Goal: Information Seeking & Learning: Learn about a topic

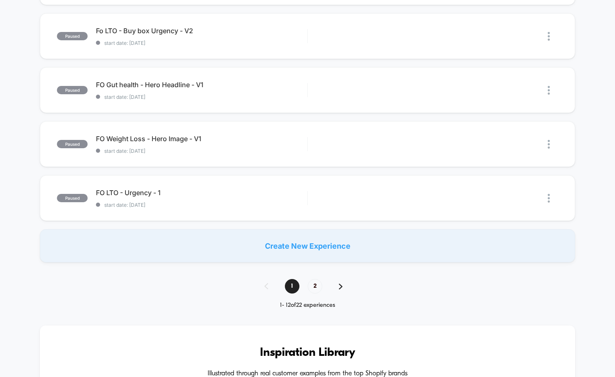
scroll to position [620, 0]
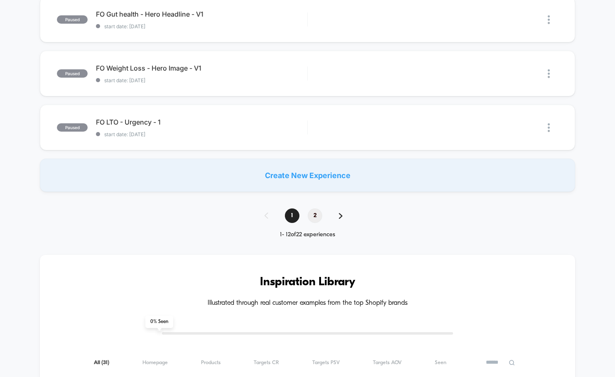
click at [314, 218] on span "2" at bounding box center [315, 215] width 15 height 15
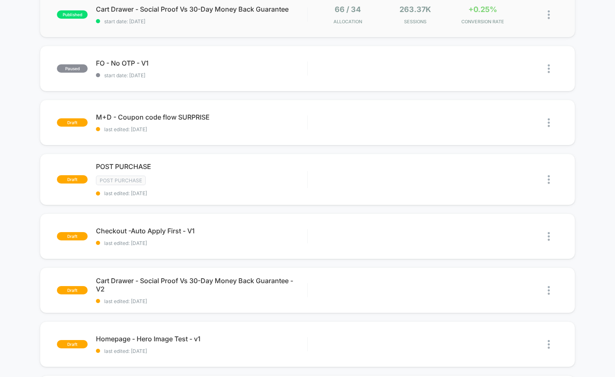
scroll to position [0, 0]
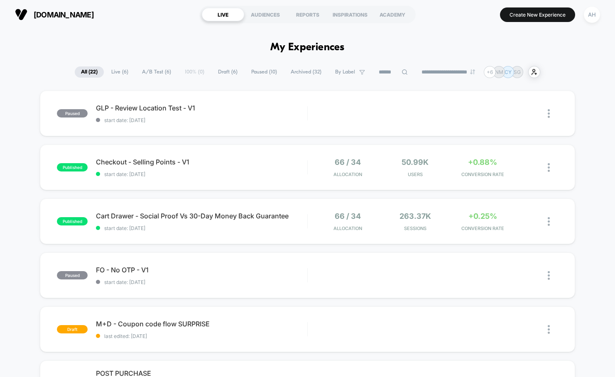
click at [115, 72] on span "Live ( 6 )" at bounding box center [119, 71] width 29 height 11
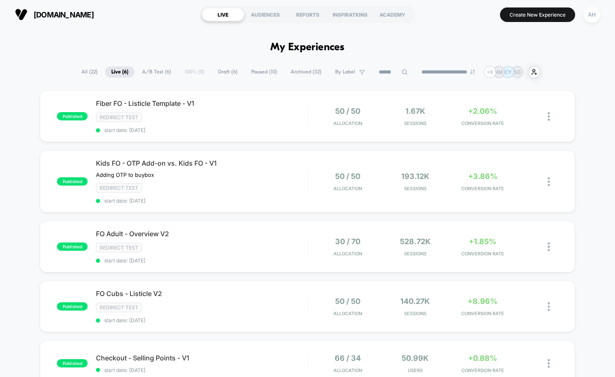
drag, startPoint x: 598, startPoint y: 142, endPoint x: 587, endPoint y: 143, distance: 11.7
click at [598, 142] on div "published Fiber FO - Listicle Template - V1 Redirect Test start date: 8/19/2025…" at bounding box center [307, 286] width 615 height 391
click at [91, 72] on span "All ( 22 )" at bounding box center [89, 71] width 29 height 11
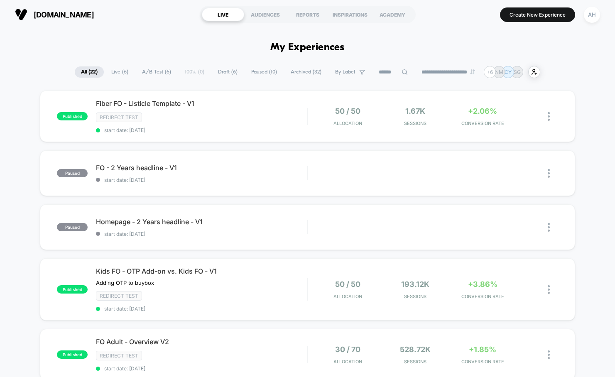
click at [115, 71] on span "Live ( 6 )" at bounding box center [119, 71] width 29 height 11
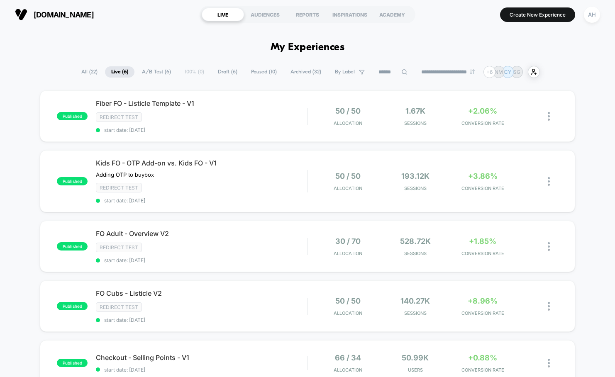
click at [76, 76] on span "All ( 22 )" at bounding box center [89, 71] width 29 height 11
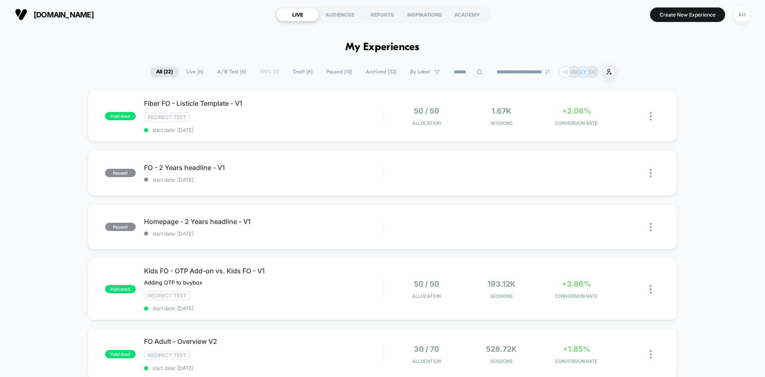
click at [187, 73] on span "Live ( 6 )" at bounding box center [194, 71] width 29 height 11
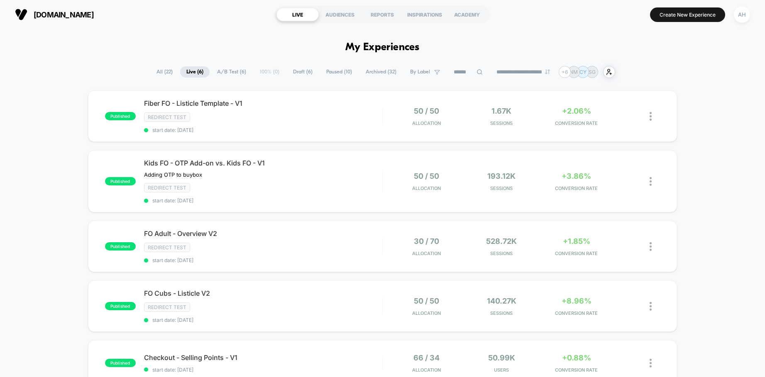
drag, startPoint x: 172, startPoint y: 71, endPoint x: 157, endPoint y: 72, distance: 15.0
click at [166, 72] on span "All ( 22 )" at bounding box center [164, 71] width 29 height 11
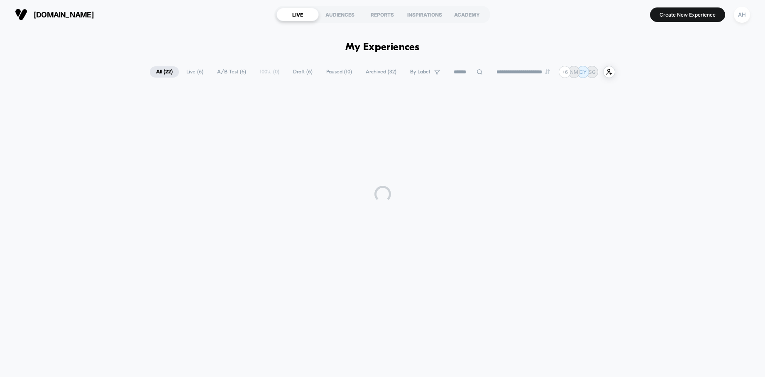
click at [155, 71] on span "All ( 22 )" at bounding box center [164, 71] width 29 height 11
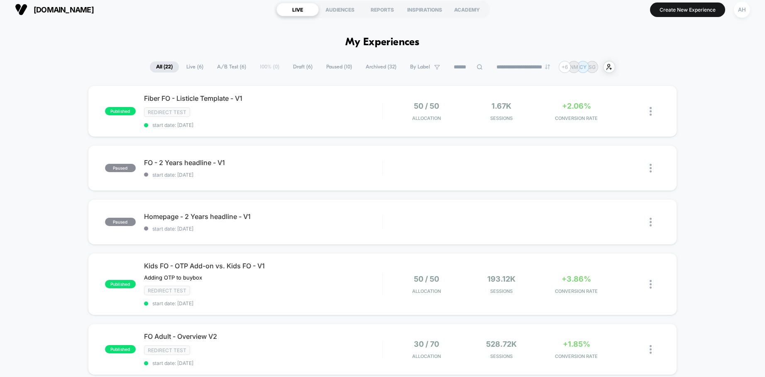
click at [190, 67] on span "Live ( 6 )" at bounding box center [194, 66] width 29 height 11
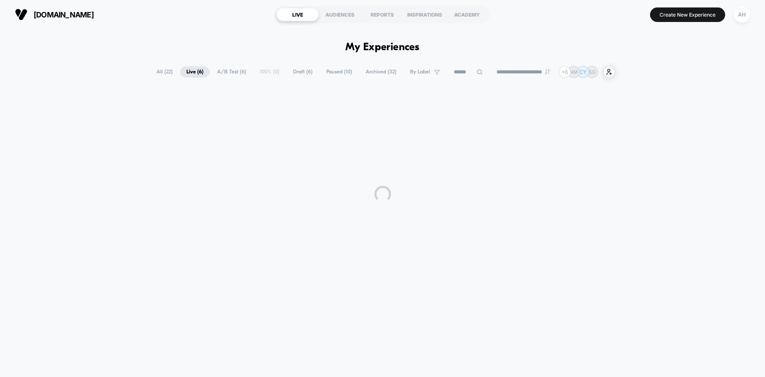
scroll to position [0, 0]
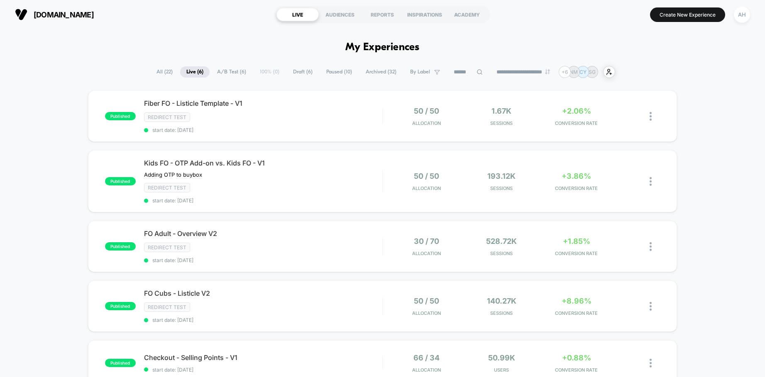
click at [329, 73] on span "Paused ( 10 )" at bounding box center [339, 71] width 38 height 11
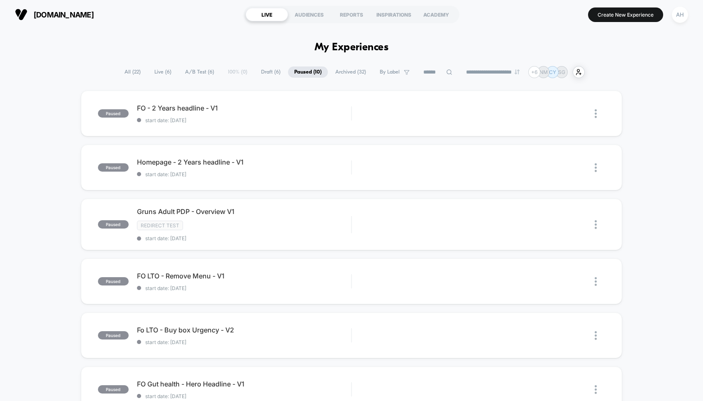
click at [301, 75] on span "Paused ( 10 )" at bounding box center [308, 71] width 40 height 11
click at [129, 73] on span "All ( 22 )" at bounding box center [132, 71] width 29 height 11
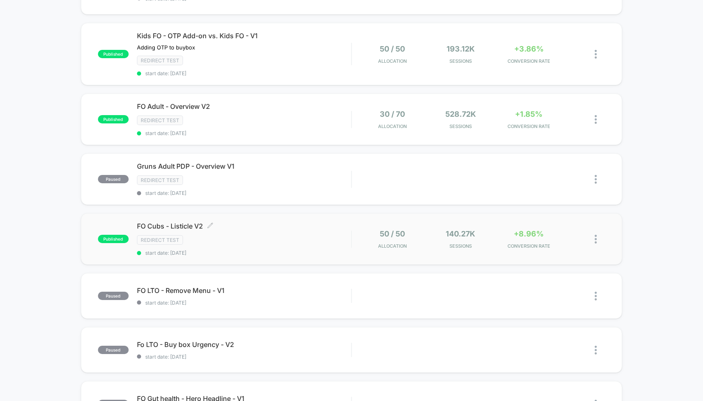
scroll to position [235, 0]
click at [303, 238] on div "Redirect Test" at bounding box center [244, 240] width 214 height 10
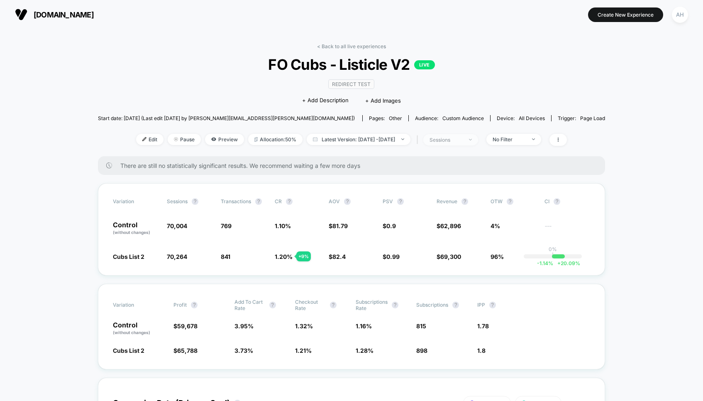
click at [463, 138] on div "sessions" at bounding box center [446, 140] width 33 height 6
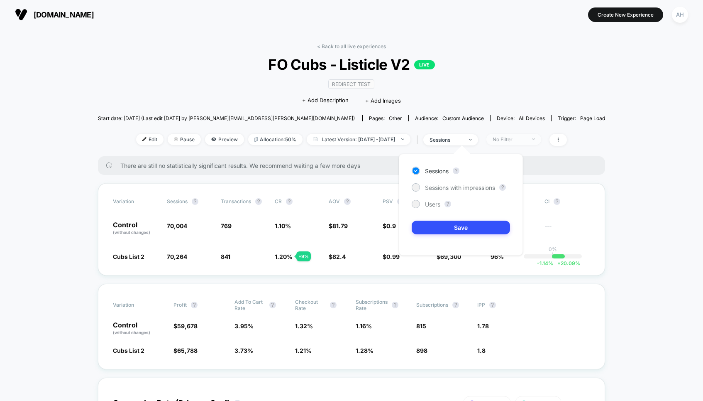
click at [526, 136] on div "No Filter" at bounding box center [509, 139] width 33 height 6
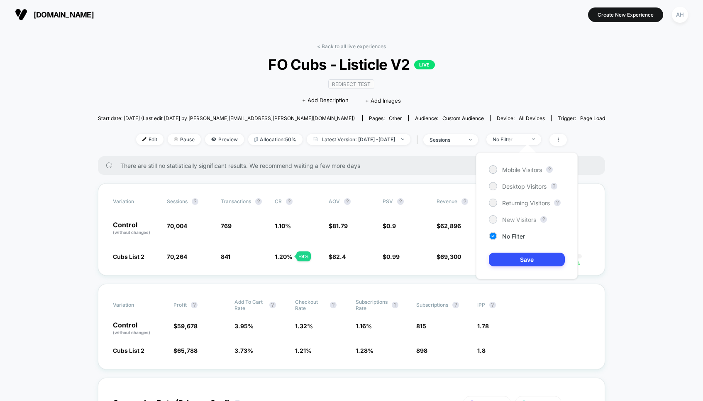
click at [515, 222] on span "New Visitors" at bounding box center [519, 219] width 34 height 7
click at [516, 260] on button "Save" at bounding box center [527, 259] width 76 height 14
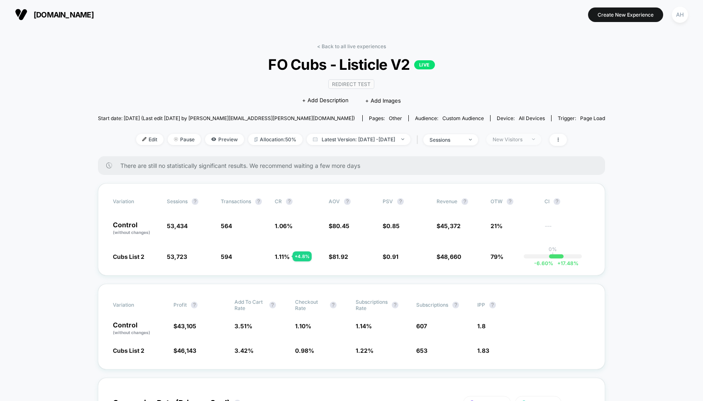
click at [513, 139] on div "New Visitors" at bounding box center [509, 139] width 33 height 6
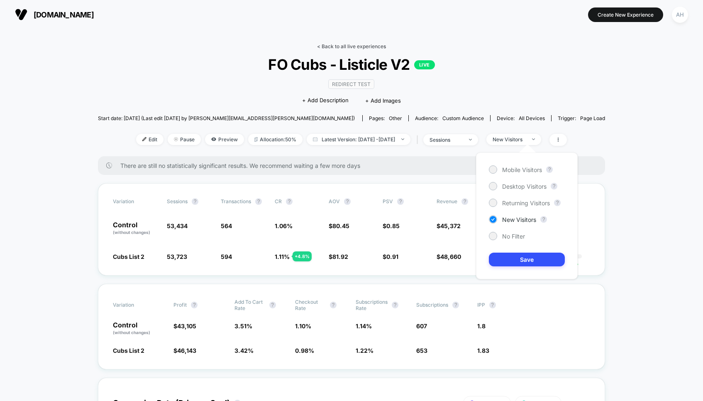
click at [338, 46] on link "< Back to all live experiences" at bounding box center [351, 46] width 69 height 6
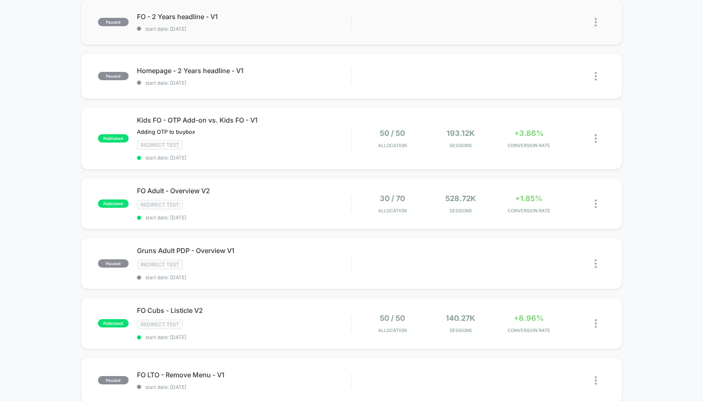
scroll to position [153, 0]
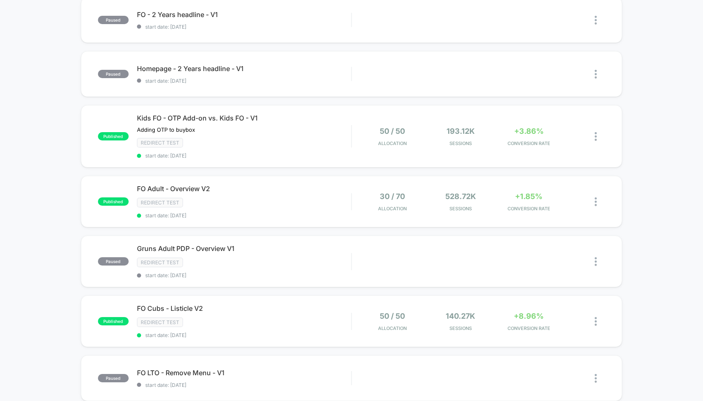
click at [615, 130] on div "published Fiber FO - Listicle Template - V1 Redirect Test start date: 8/19/2025…" at bounding box center [351, 297] width 703 height 721
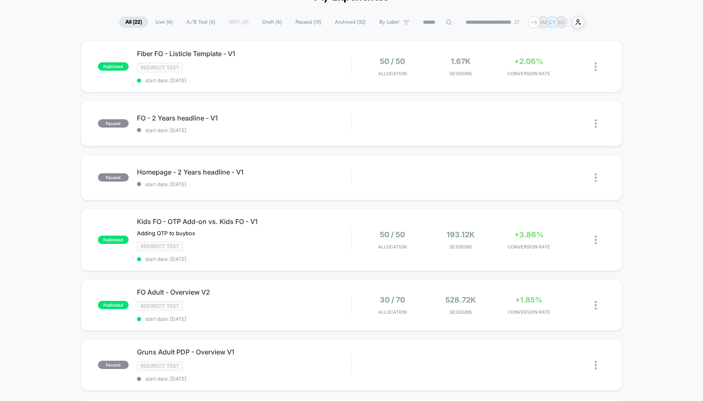
scroll to position [16, 0]
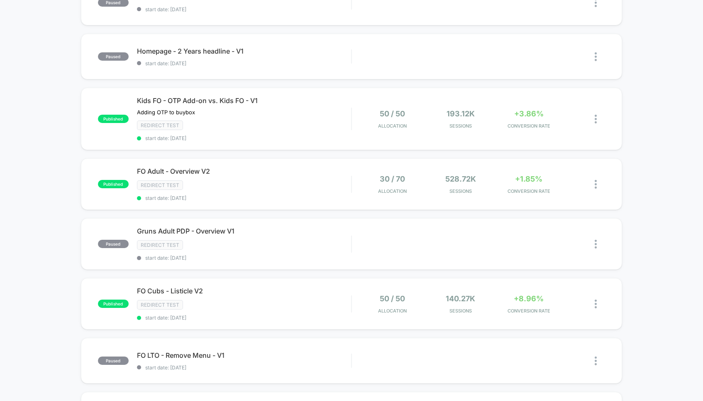
scroll to position [177, 0]
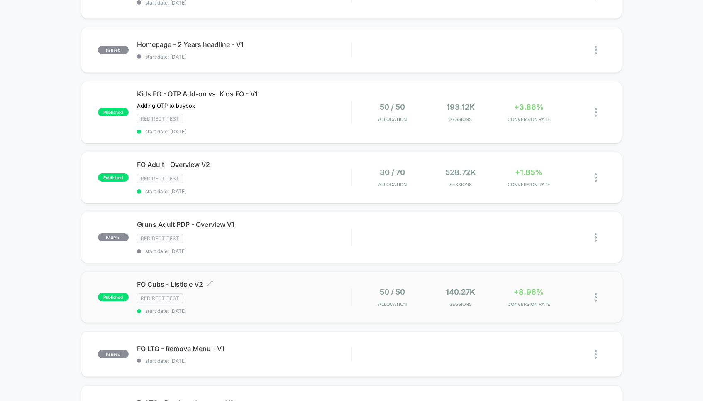
click at [292, 288] on div "FO Cubs - Listicle V2 Click to edit experience details Click to edit experience…" at bounding box center [244, 297] width 214 height 34
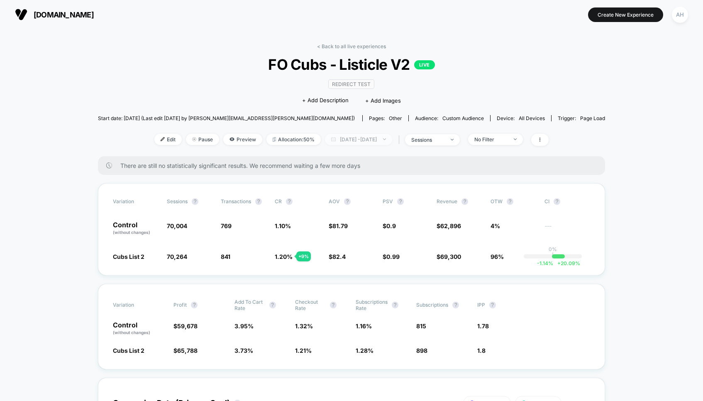
click at [352, 144] on span "Jul 29, 2025 - Aug 20, 2025" at bounding box center [358, 139] width 67 height 11
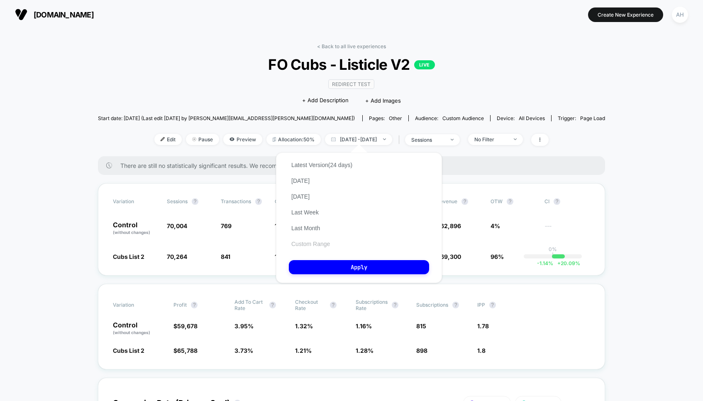
click at [314, 245] on button "Custom Range" at bounding box center [311, 243] width 44 height 7
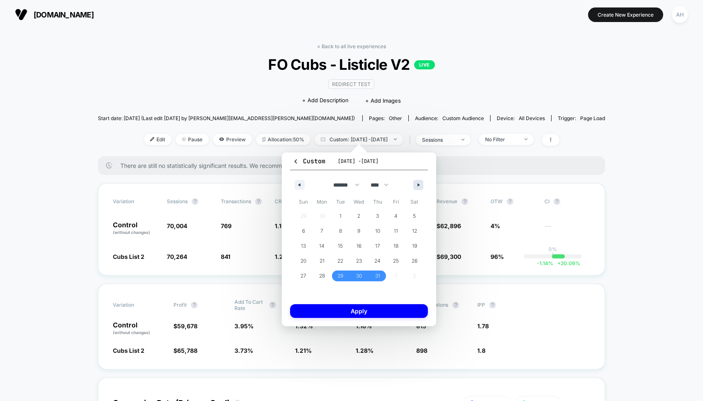
click at [417, 187] on button "button" at bounding box center [419, 185] width 10 height 10
select select "*"
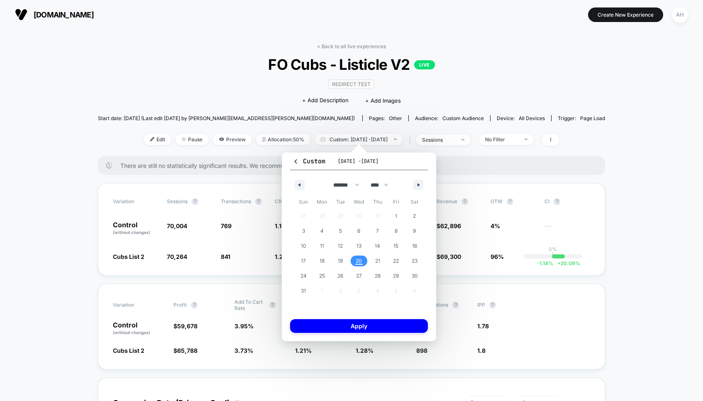
click at [359, 261] on span "20" at bounding box center [359, 260] width 6 height 15
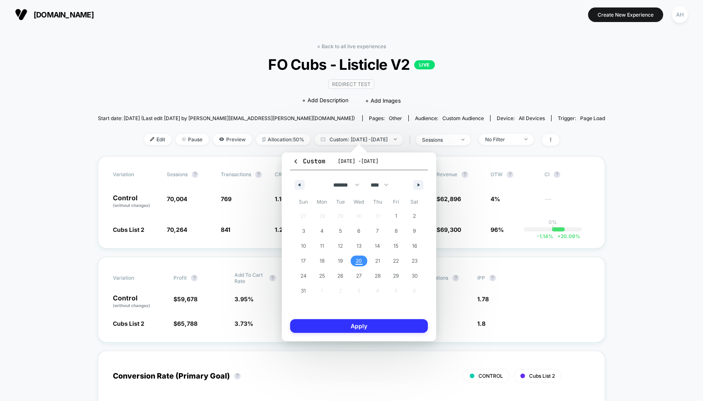
click at [358, 324] on button "Apply" at bounding box center [359, 326] width 138 height 14
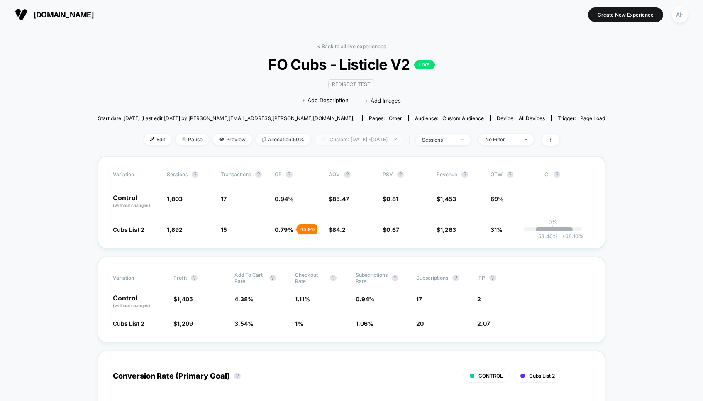
click at [398, 135] on span "Custom: Aug 20, 2025 - Aug 20, 2025" at bounding box center [359, 139] width 88 height 11
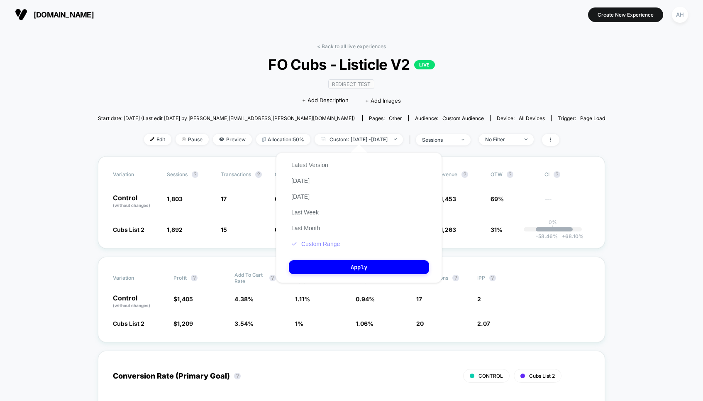
click at [328, 245] on button "Custom Range" at bounding box center [316, 243] width 54 height 7
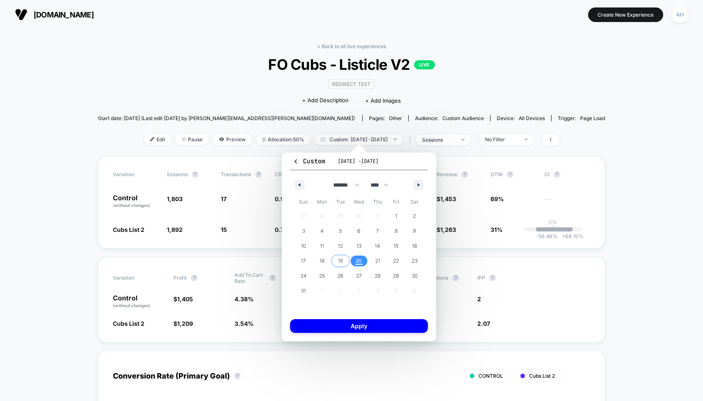
click at [341, 258] on span "19" at bounding box center [340, 260] width 5 height 15
click at [348, 322] on button "Apply" at bounding box center [359, 326] width 138 height 14
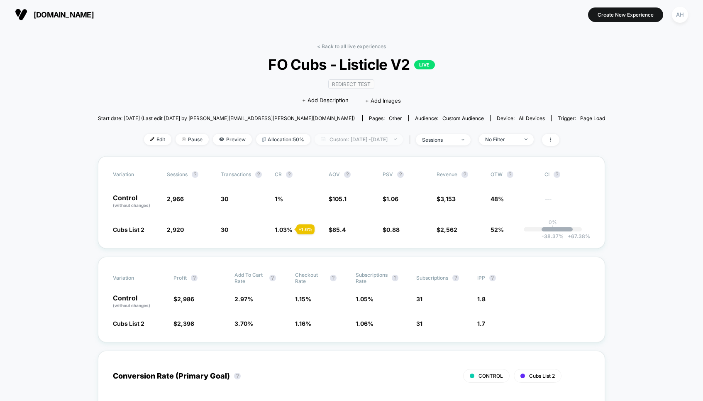
click at [389, 139] on span "Custom: Aug 19, 2025 - Aug 19, 2025" at bounding box center [359, 139] width 88 height 11
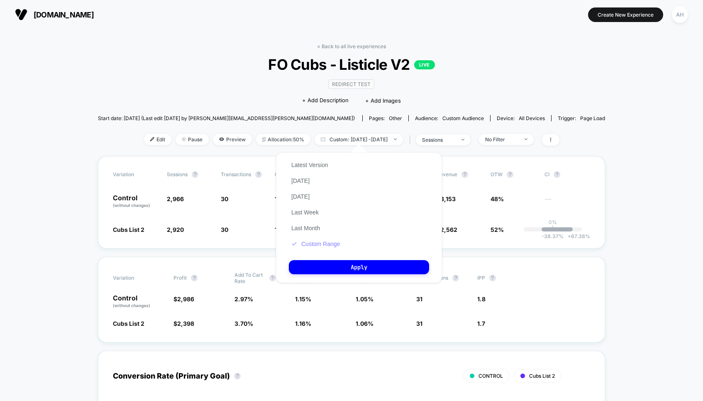
click at [332, 247] on button "Custom Range" at bounding box center [316, 243] width 54 height 7
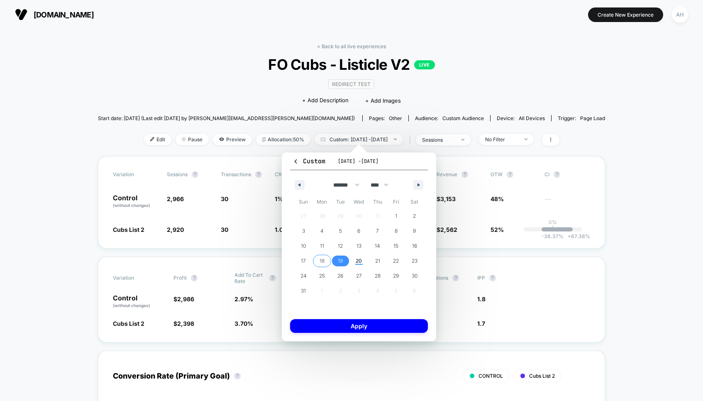
click at [319, 260] on span "18" at bounding box center [322, 260] width 19 height 11
click at [331, 319] on button "Apply" at bounding box center [359, 326] width 138 height 14
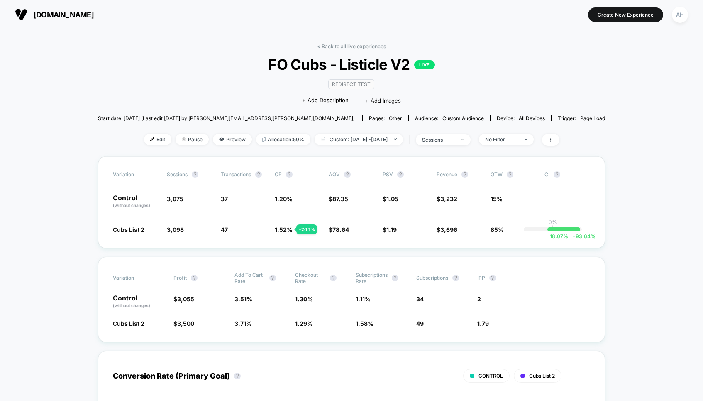
click at [324, 47] on link "< Back to all live experiences" at bounding box center [351, 46] width 69 height 6
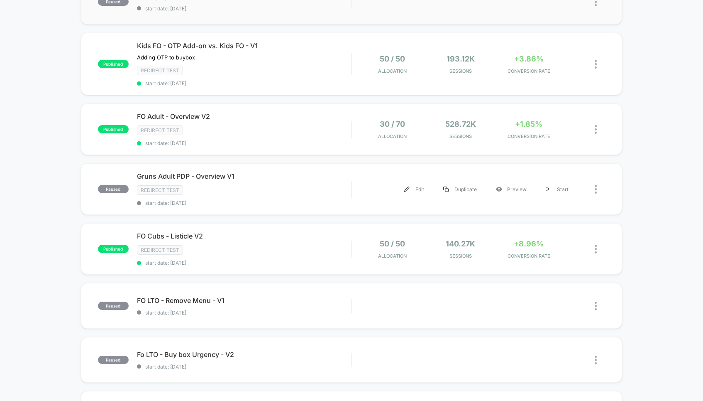
scroll to position [228, 0]
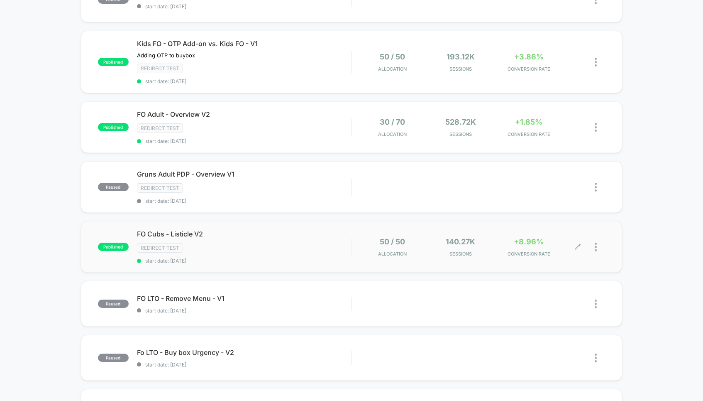
click at [595, 243] on img at bounding box center [596, 247] width 2 height 9
click at [573, 235] on div "Pause" at bounding box center [553, 234] width 75 height 19
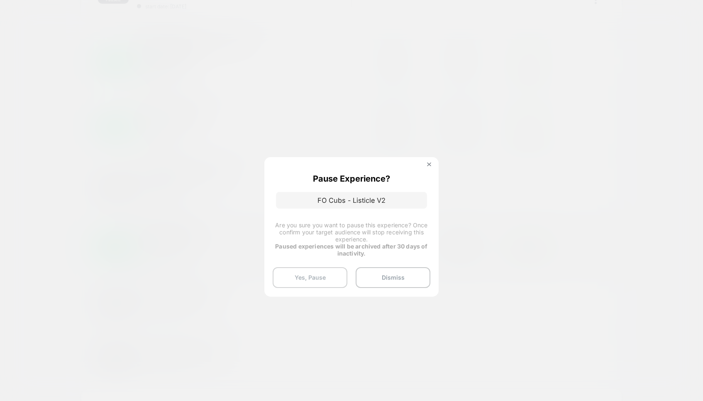
click at [303, 276] on button "Yes, Pause" at bounding box center [310, 277] width 75 height 21
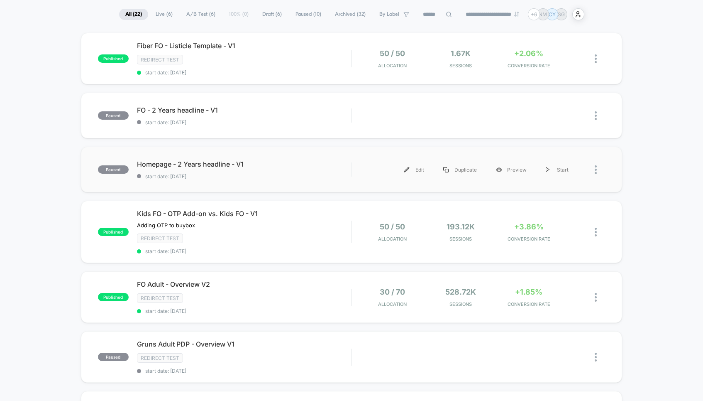
scroll to position [61, 0]
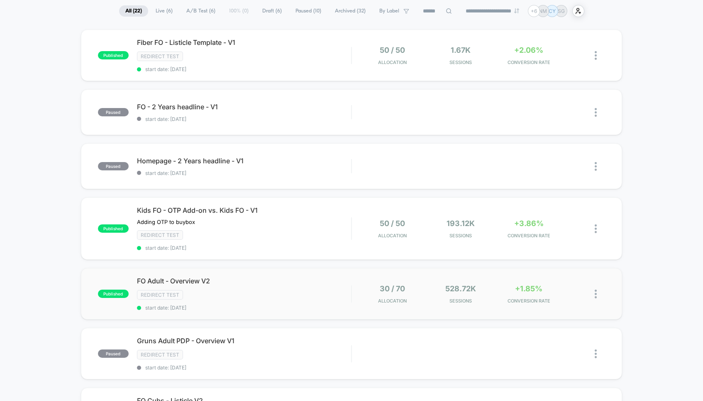
click at [596, 291] on img at bounding box center [596, 293] width 2 height 9
click at [561, 282] on div "Pause" at bounding box center [553, 282] width 75 height 19
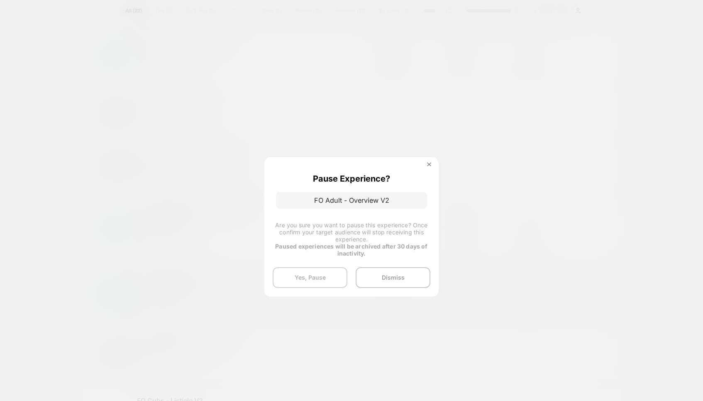
click at [305, 273] on button "Yes, Pause" at bounding box center [310, 277] width 75 height 21
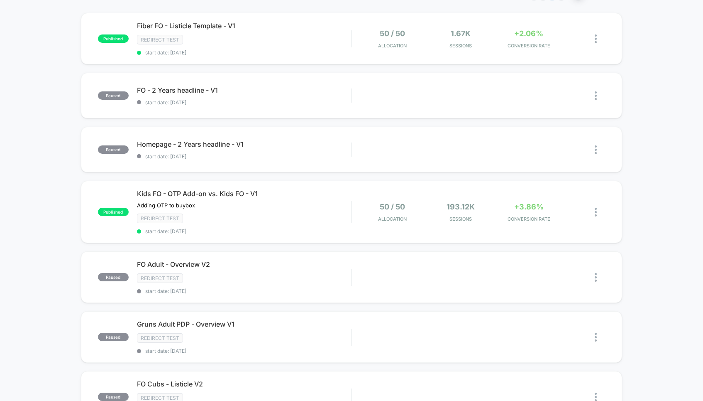
scroll to position [84, 0]
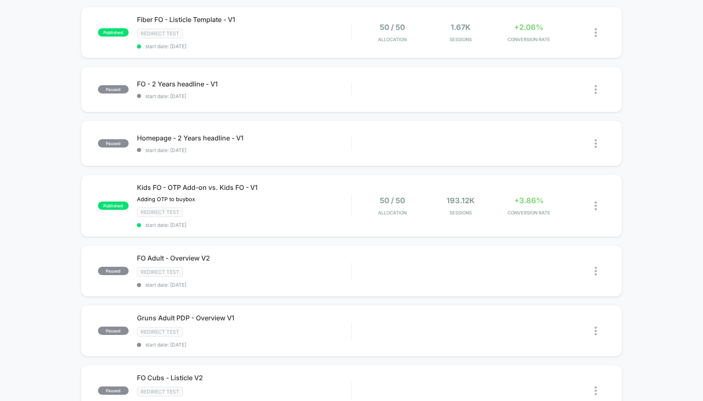
click at [615, 123] on div "published Fiber FO - Listicle Template - V1 Redirect Test start date: 8/19/2025…" at bounding box center [351, 367] width 703 height 721
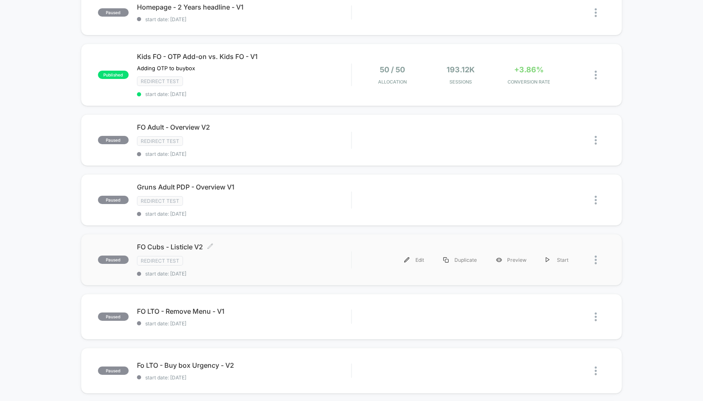
scroll to position [218, 0]
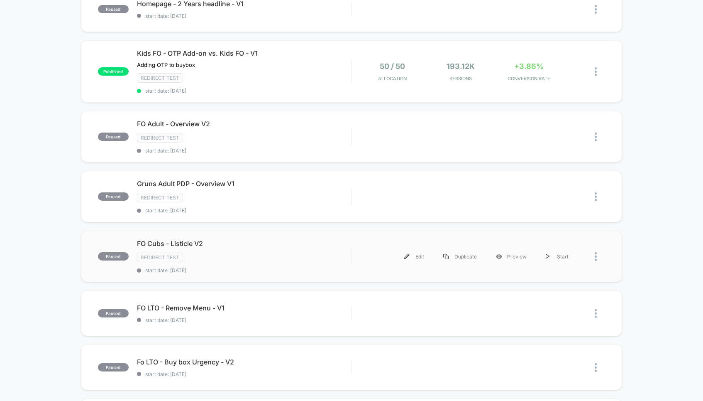
click at [281, 252] on div "Redirect Test" at bounding box center [244, 257] width 214 height 10
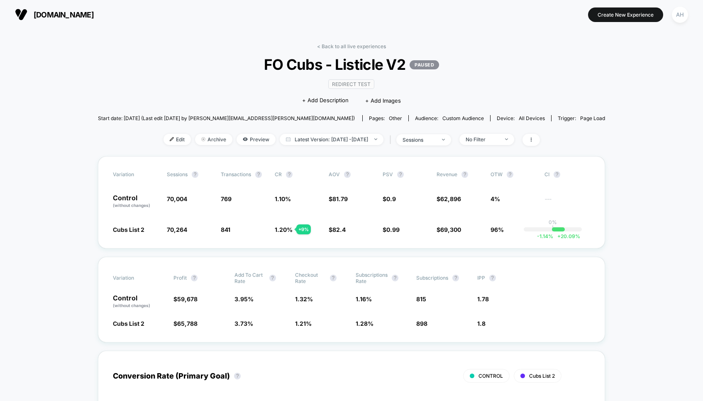
click at [331, 44] on link "< Back to all live experiences" at bounding box center [351, 46] width 69 height 6
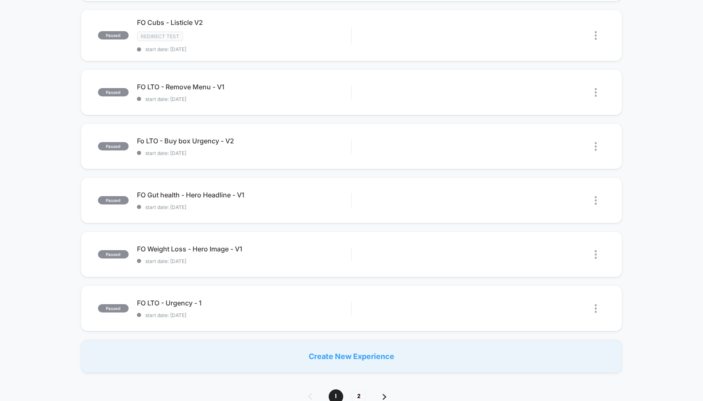
scroll to position [489, 0]
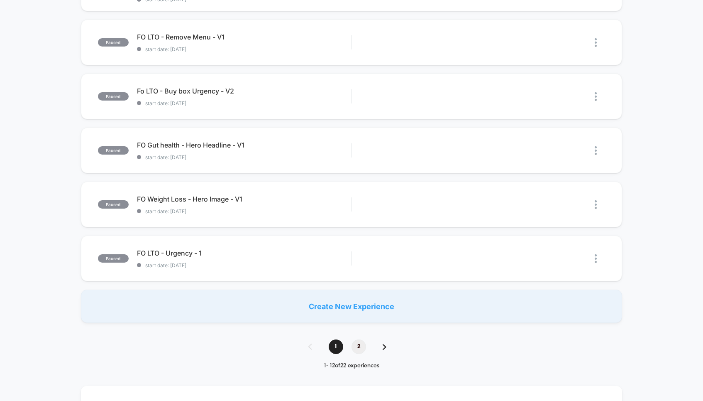
click at [361, 348] on span "2" at bounding box center [359, 346] width 15 height 15
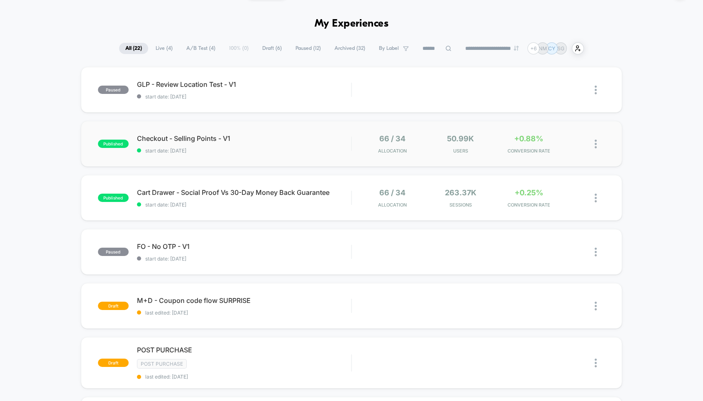
scroll to position [27, 0]
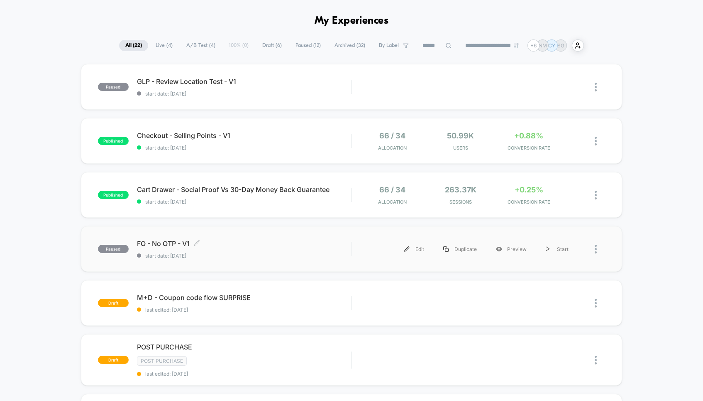
click at [297, 242] on span "FO - No OTP - V1 Click to edit experience details" at bounding box center [244, 243] width 214 height 8
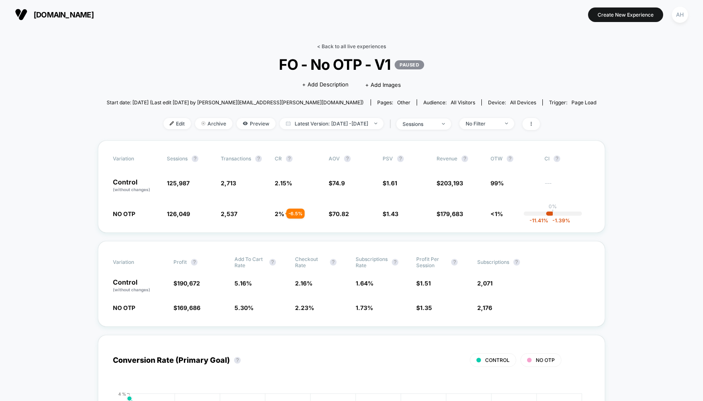
click at [346, 47] on link "< Back to all live experiences" at bounding box center [351, 46] width 69 height 6
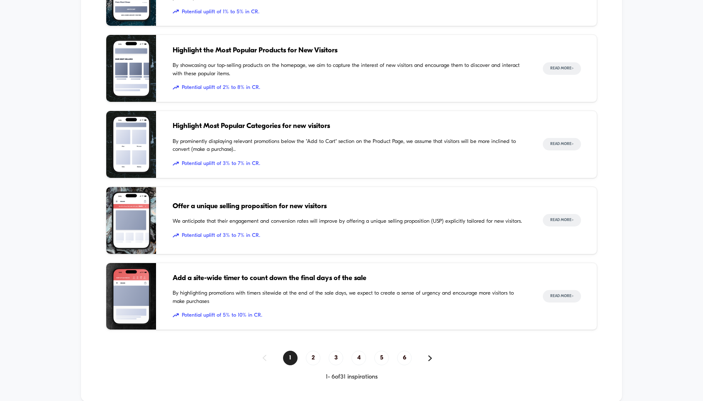
scroll to position [1158, 0]
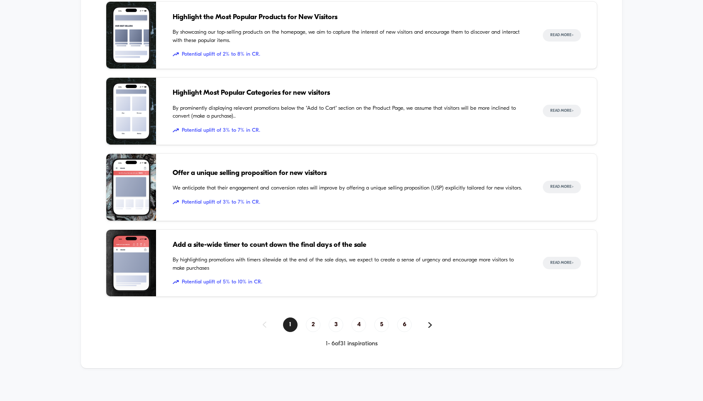
click at [314, 330] on div "1 2 3 4 5 6 1 - 6 of 31 inspirations" at bounding box center [352, 332] width 492 height 30
click at [314, 326] on span "2" at bounding box center [313, 324] width 15 height 15
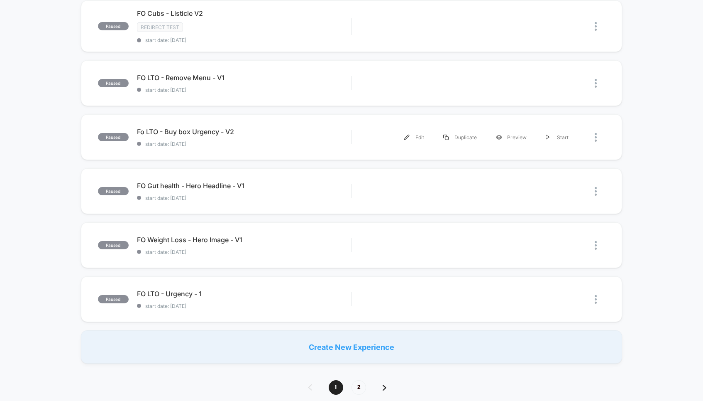
scroll to position [451, 0]
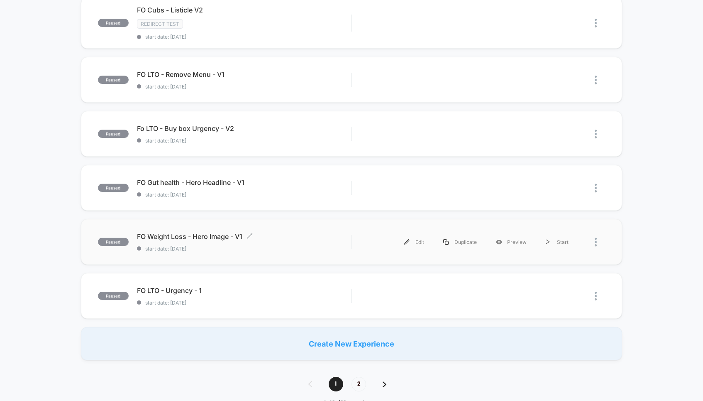
click at [293, 233] on span "FO Weight Loss - Hero Image - V1 Click to edit experience details" at bounding box center [244, 236] width 214 height 8
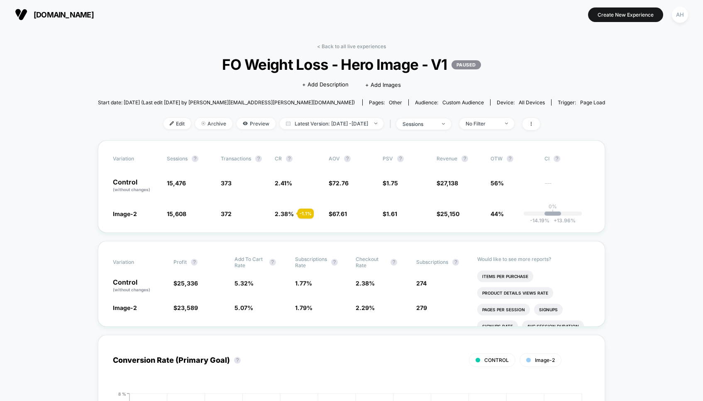
click at [366, 45] on link "< Back to all live experiences" at bounding box center [351, 46] width 69 height 6
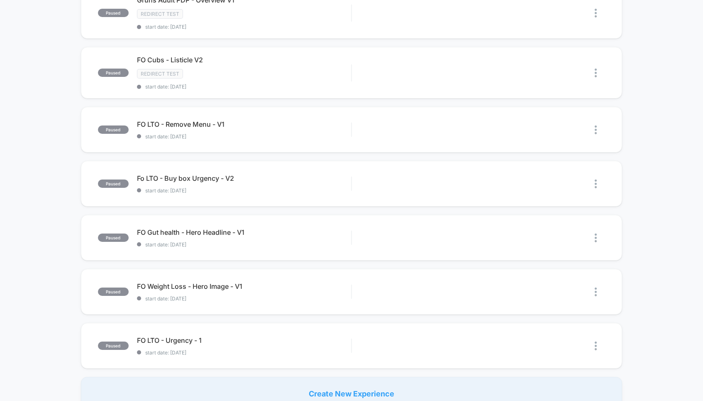
scroll to position [416, 0]
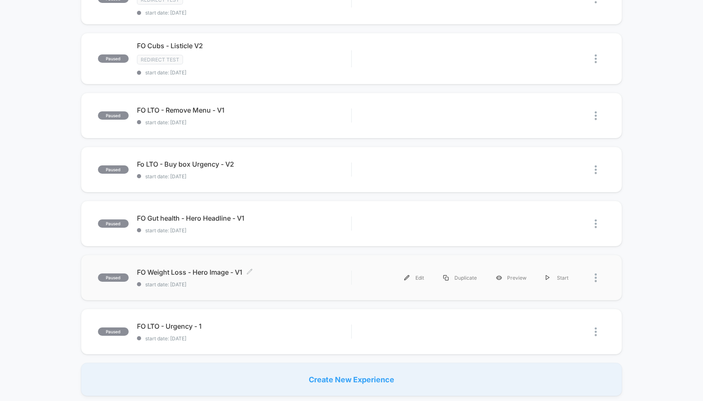
click at [303, 276] on div "FO Weight Loss - Hero Image - V1 Click to edit experience details Click to edit…" at bounding box center [244, 278] width 214 height 20
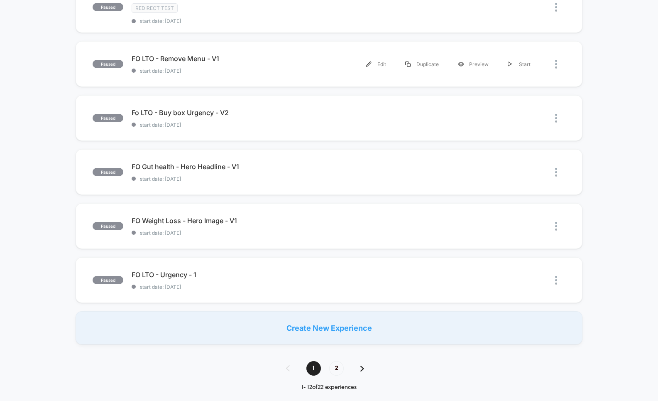
scroll to position [471, 0]
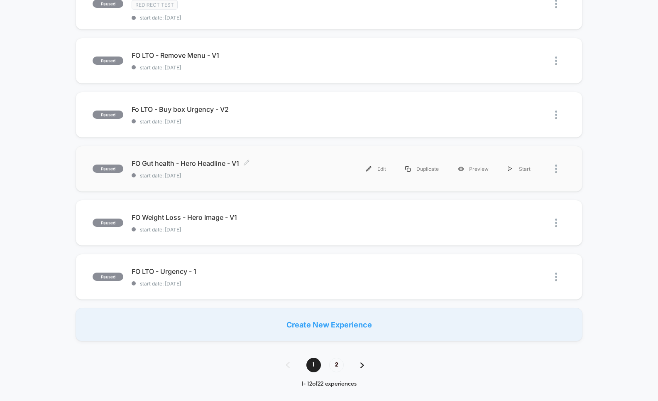
click at [293, 167] on div "FO Gut health - Hero Headline - V1 Click to edit experience details Click to ed…" at bounding box center [230, 169] width 197 height 20
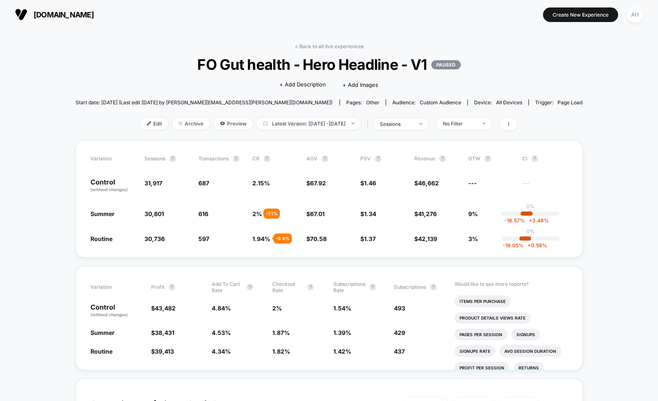
click at [319, 48] on link "< Back to all live experiences" at bounding box center [329, 46] width 69 height 6
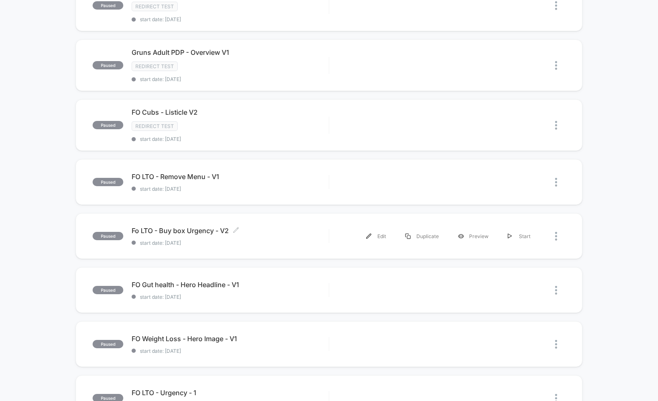
scroll to position [387, 0]
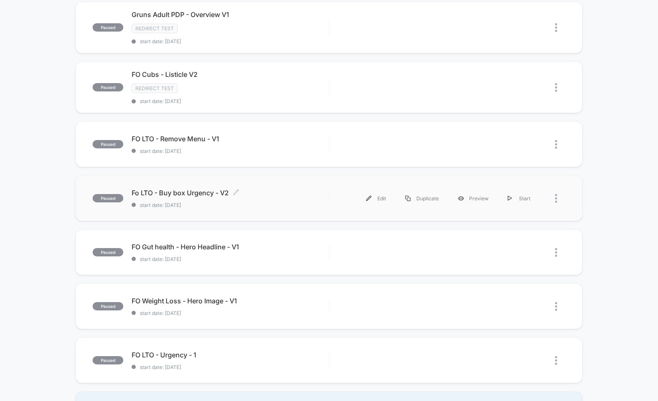
click at [295, 196] on div "Fo LTO - Buy box Urgency - V2 Click to edit experience details Click to edit ex…" at bounding box center [230, 199] width 197 height 20
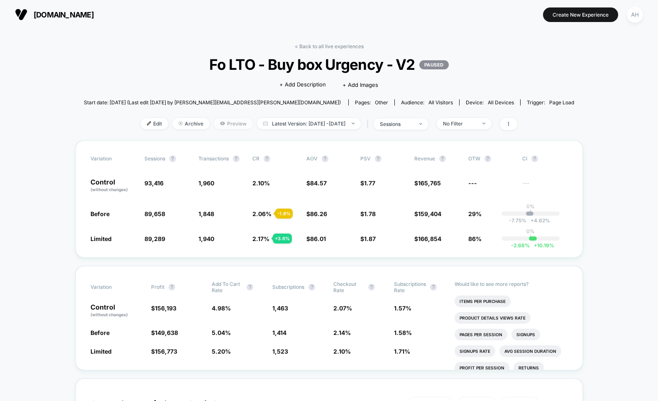
click at [218, 123] on span "Preview" at bounding box center [233, 123] width 39 height 11
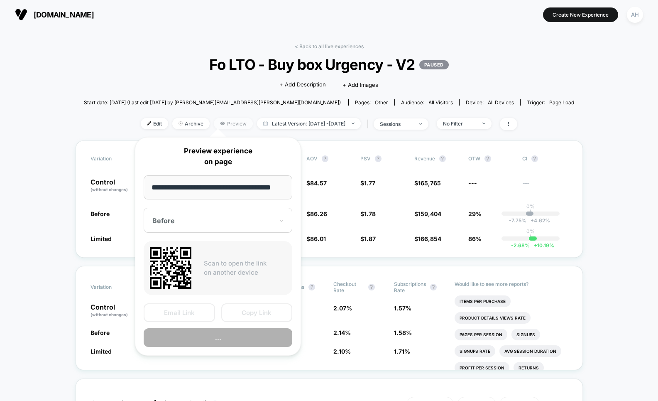
scroll to position [0, 4]
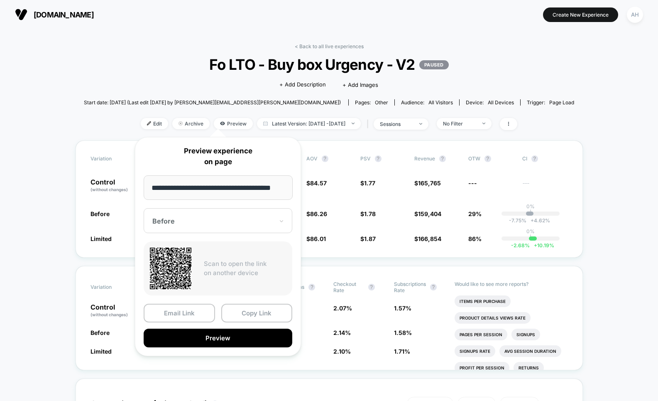
click at [219, 227] on div "Before" at bounding box center [218, 220] width 149 height 25
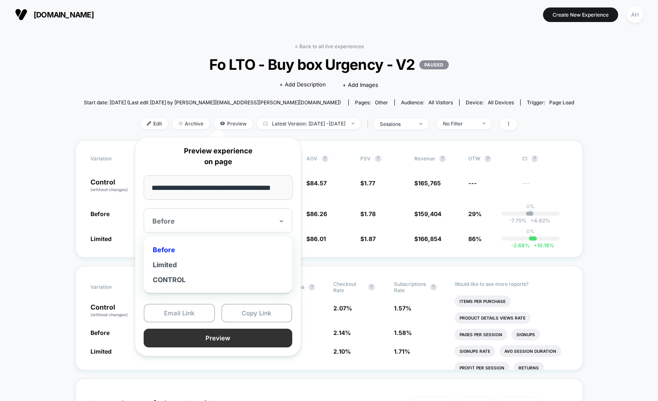
click at [205, 337] on button "Preview" at bounding box center [218, 337] width 149 height 19
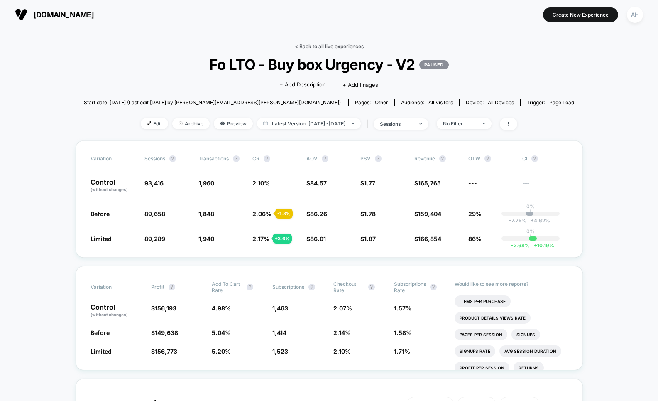
click at [328, 44] on link "< Back to all live experiences" at bounding box center [329, 46] width 69 height 6
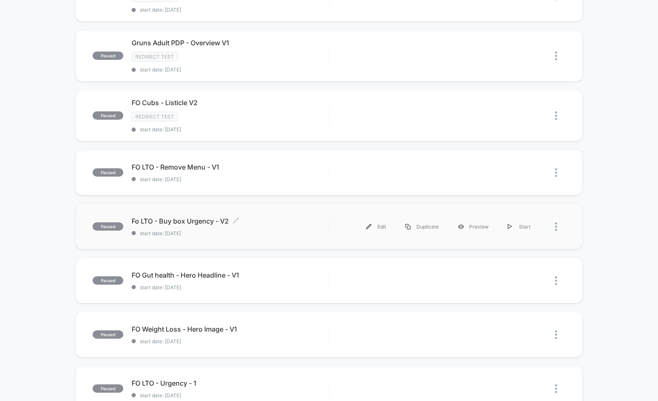
scroll to position [342, 0]
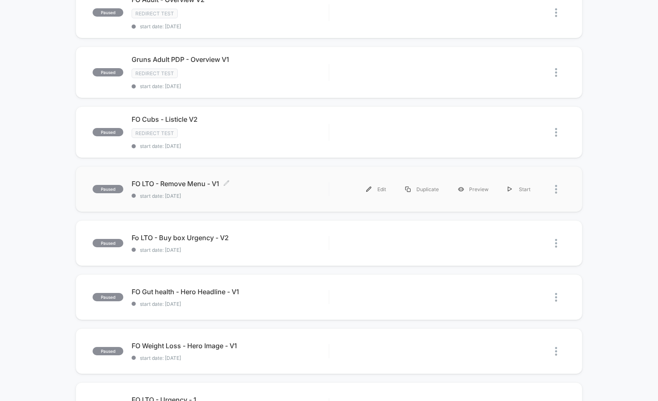
click at [294, 184] on div "FO LTO - Remove Menu - V1 Click to edit experience details Click to edit experi…" at bounding box center [230, 189] width 197 height 20
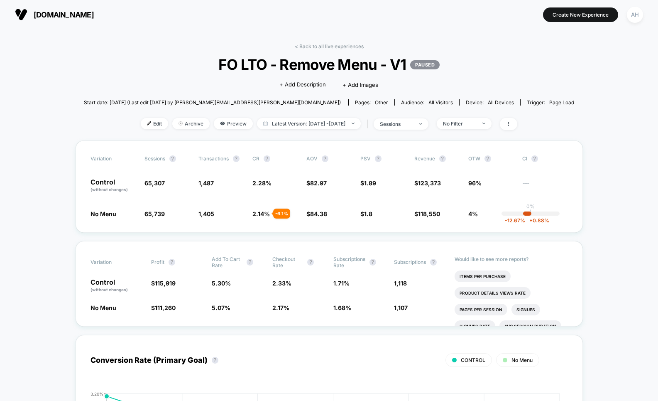
click at [324, 44] on link "< Back to all live experiences" at bounding box center [329, 46] width 69 height 6
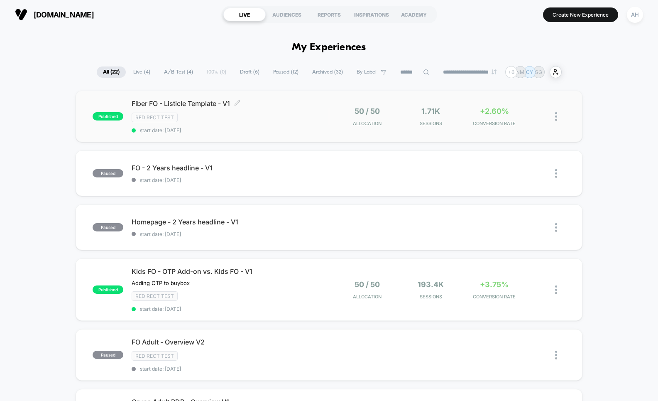
click at [252, 118] on div "Redirect Test" at bounding box center [230, 118] width 197 height 10
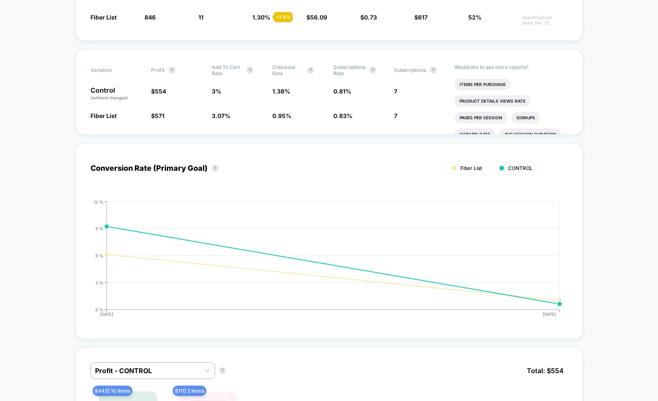
scroll to position [367, 0]
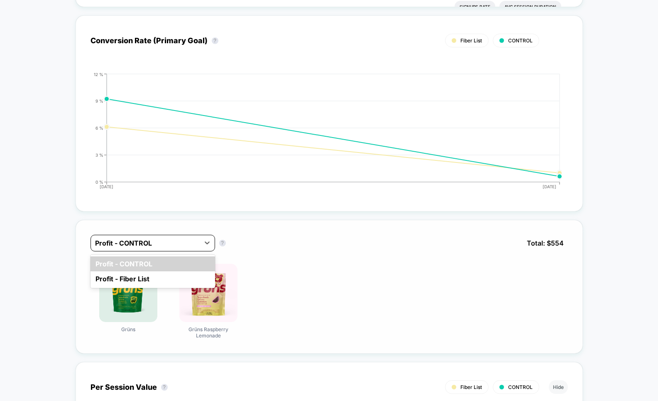
click at [152, 240] on div at bounding box center [145, 243] width 100 height 10
click at [148, 277] on div "Profit - Fiber List" at bounding box center [153, 278] width 125 height 15
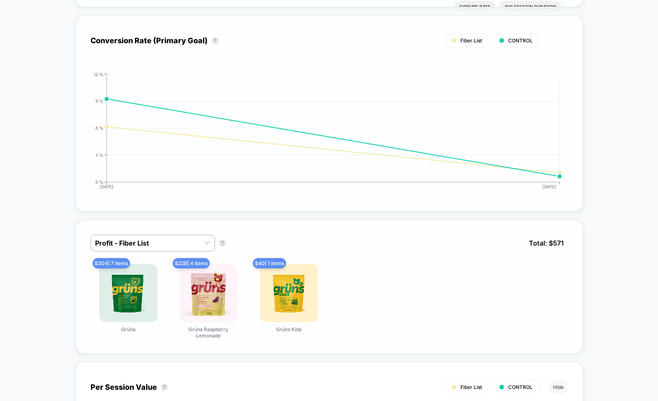
scroll to position [0, 0]
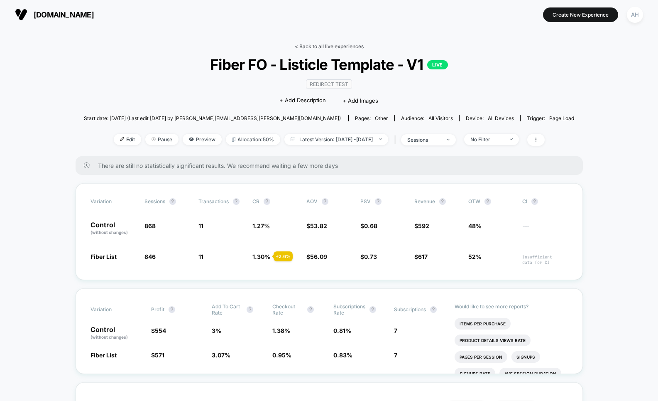
click at [342, 45] on link "< Back to all live experiences" at bounding box center [329, 46] width 69 height 6
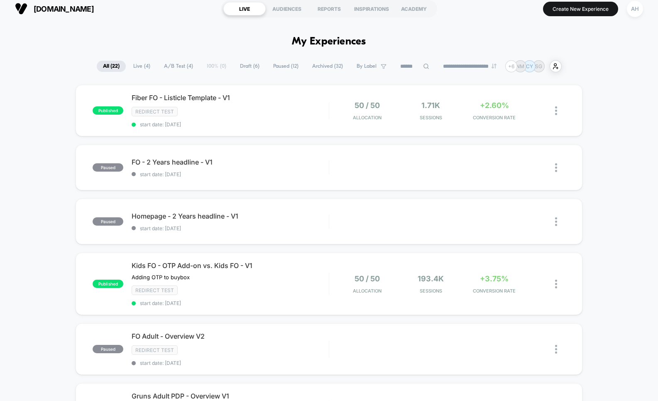
scroll to position [7, 0]
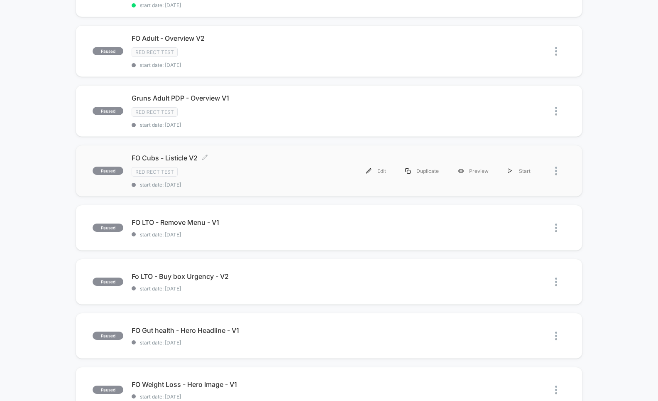
scroll to position [287, 0]
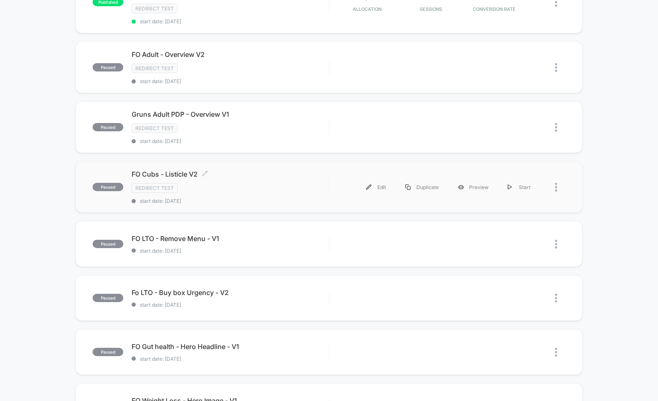
click at [293, 189] on div "Redirect Test" at bounding box center [230, 188] width 197 height 10
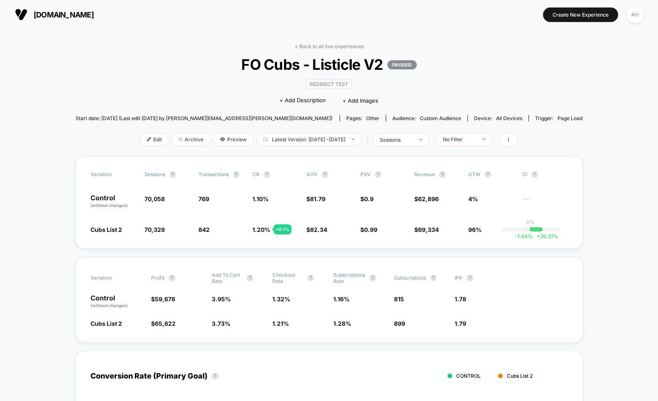
click at [331, 47] on link "< Back to all live experiences" at bounding box center [329, 46] width 69 height 6
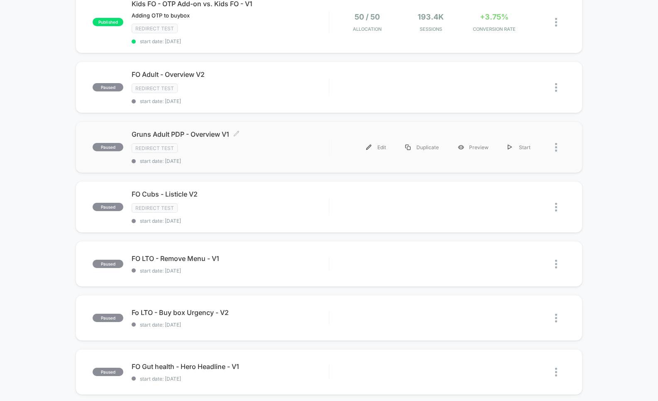
scroll to position [261, 0]
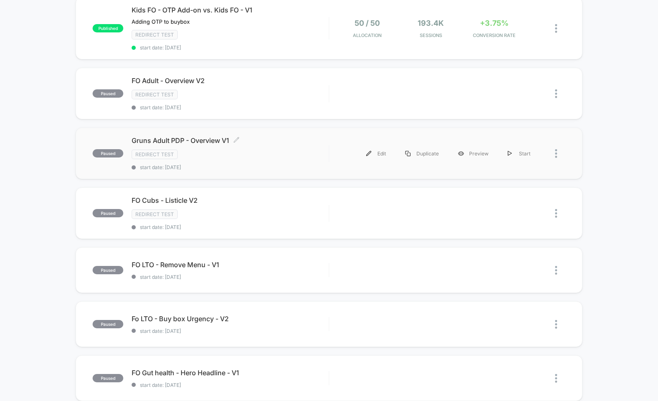
click at [297, 156] on div "Redirect Test" at bounding box center [230, 155] width 197 height 10
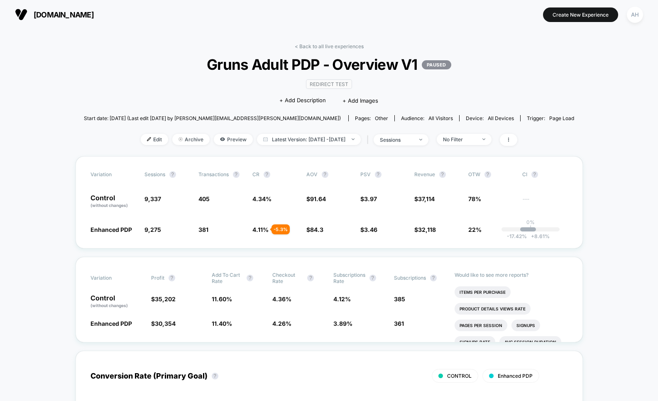
click at [333, 47] on link "< Back to all live experiences" at bounding box center [329, 46] width 69 height 6
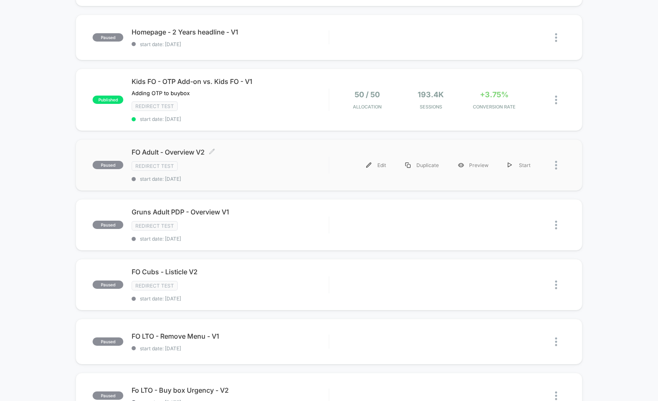
scroll to position [196, 0]
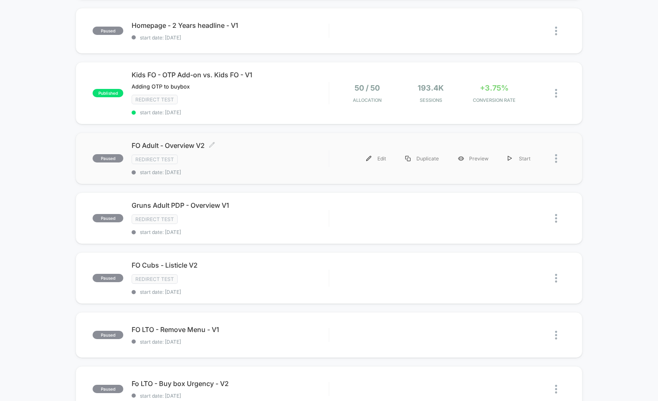
click at [279, 158] on div "Redirect Test" at bounding box center [230, 159] width 197 height 10
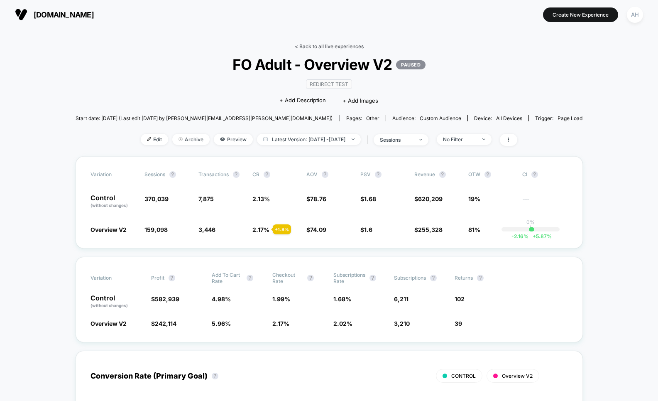
click at [312, 47] on link "< Back to all live experiences" at bounding box center [329, 46] width 69 height 6
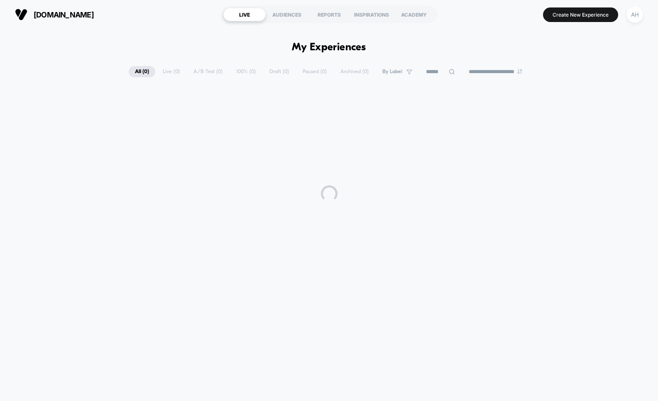
click at [246, 90] on div at bounding box center [329, 194] width 658 height 208
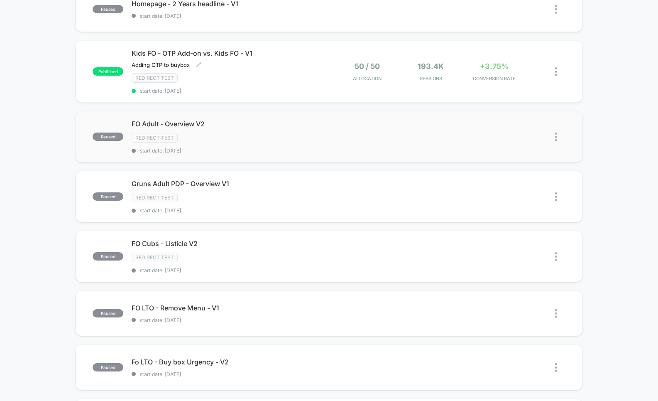
scroll to position [219, 0]
click at [270, 135] on div "Redirect Test" at bounding box center [230, 137] width 197 height 10
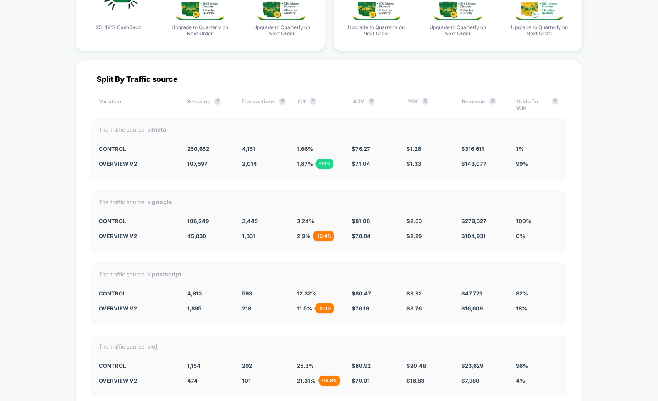
scroll to position [3062, 0]
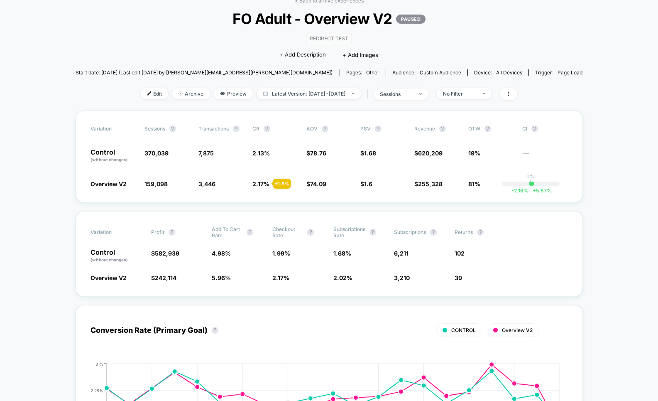
scroll to position [0, 0]
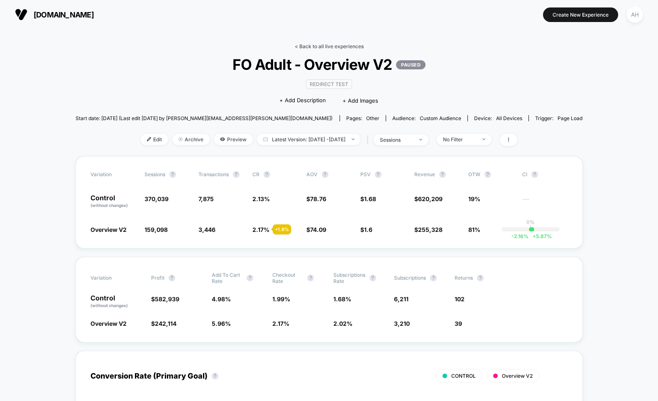
click at [321, 47] on link "< Back to all live experiences" at bounding box center [329, 46] width 69 height 6
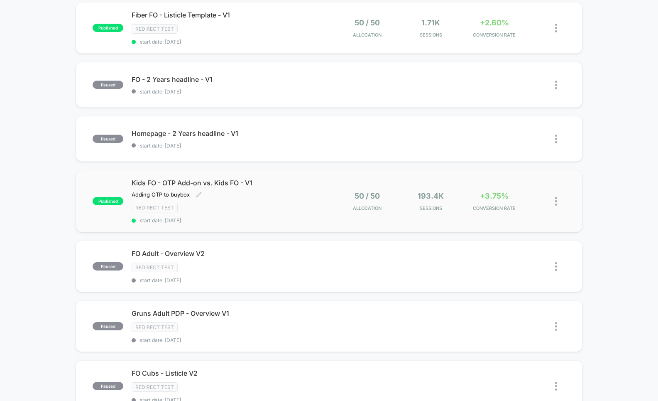
scroll to position [89, 0]
click at [290, 199] on div "Kids FO - OTP Add-on vs. Kids FO - V1 Adding OTP to buybox Click to edit experi…" at bounding box center [230, 200] width 197 height 45
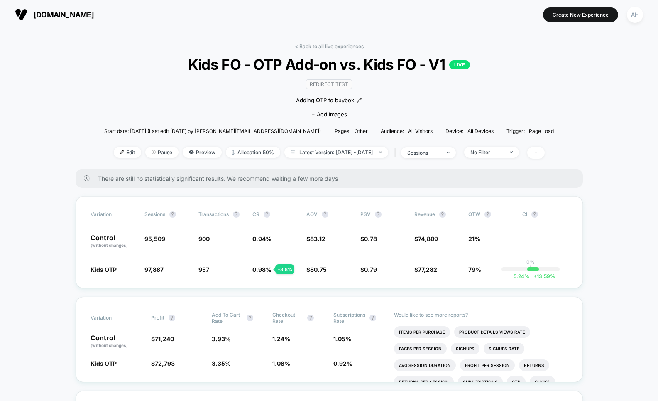
click at [321, 45] on link "< Back to all live experiences" at bounding box center [329, 46] width 69 height 6
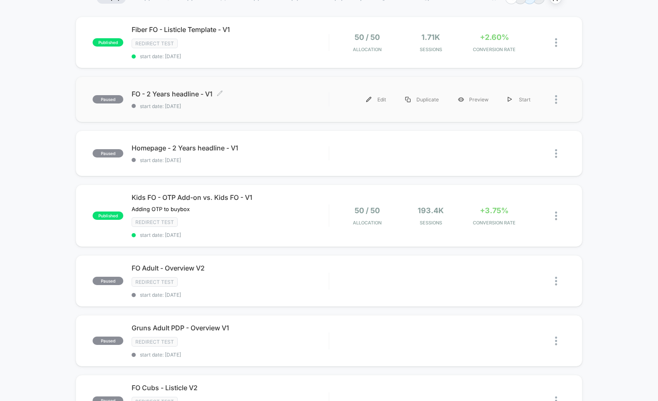
scroll to position [82, 0]
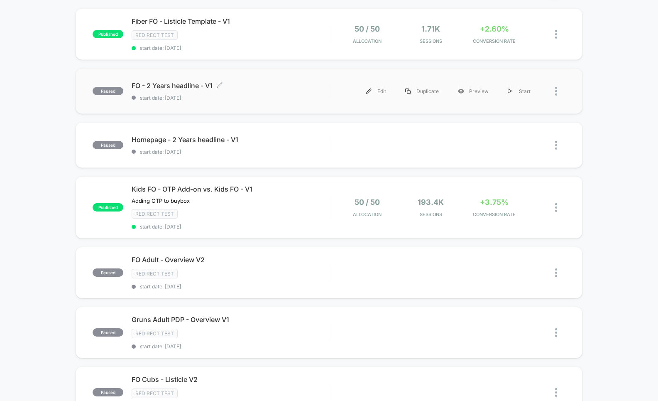
click at [288, 98] on span "start date: [DATE]" at bounding box center [230, 98] width 197 height 6
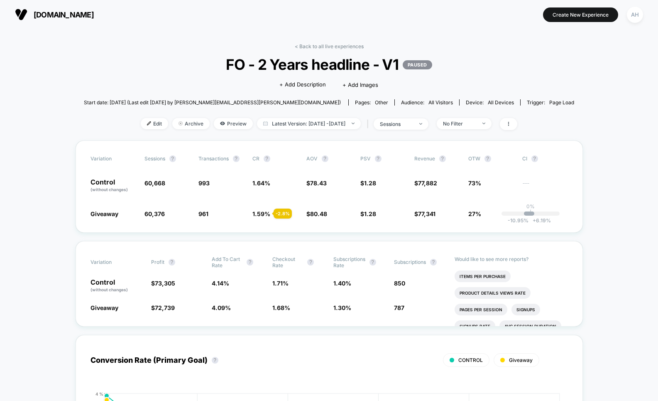
click at [323, 48] on link "< Back to all live experiences" at bounding box center [329, 46] width 69 height 6
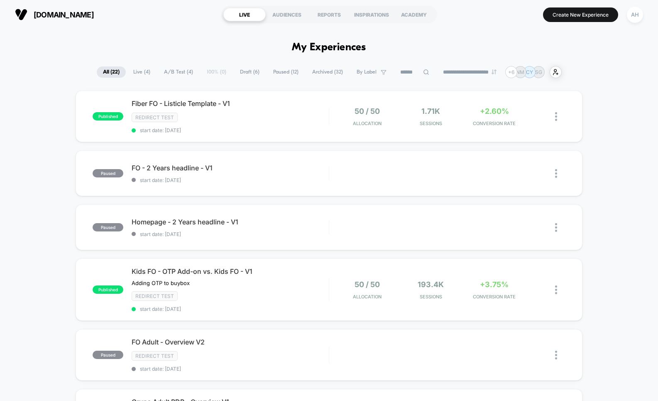
click at [142, 76] on span "Live ( 4 )" at bounding box center [141, 71] width 29 height 11
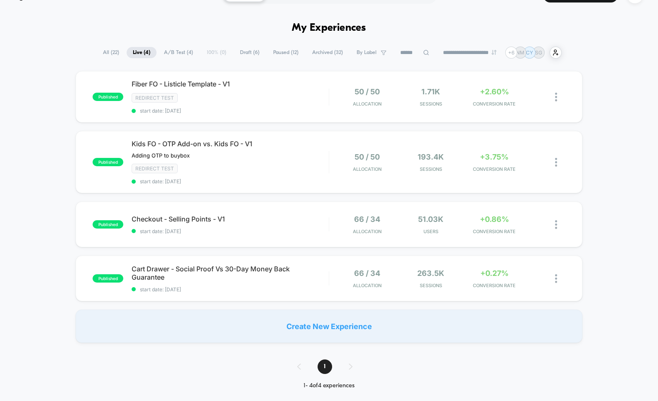
scroll to position [24, 0]
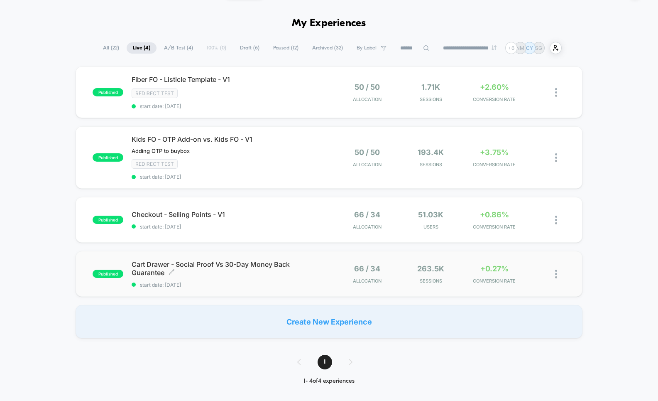
click at [270, 282] on span "start date: [DATE]" at bounding box center [230, 285] width 197 height 6
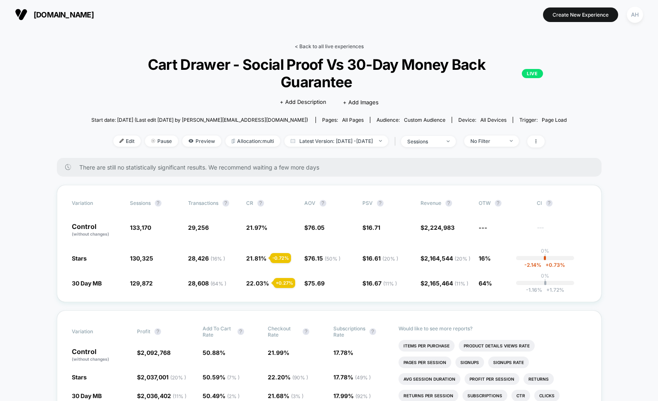
click at [323, 48] on link "< Back to all live experiences" at bounding box center [329, 46] width 69 height 6
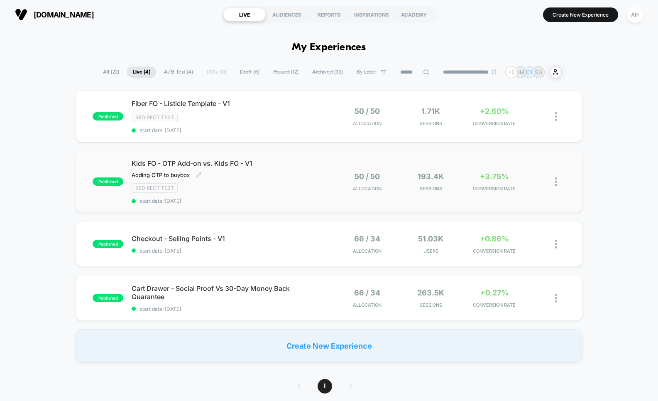
click at [289, 191] on div "Redirect Test" at bounding box center [230, 188] width 197 height 10
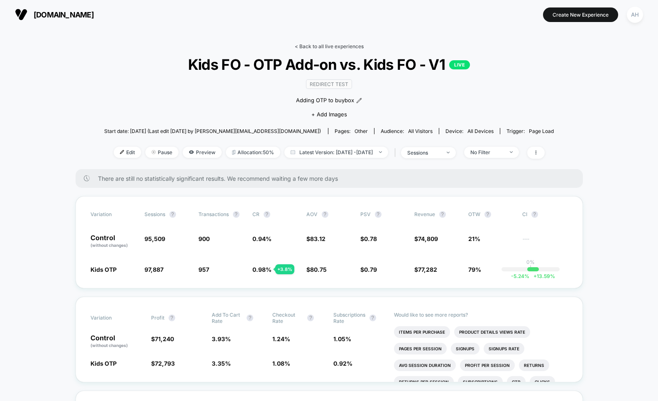
click at [336, 48] on link "< Back to all live experiences" at bounding box center [329, 46] width 69 height 6
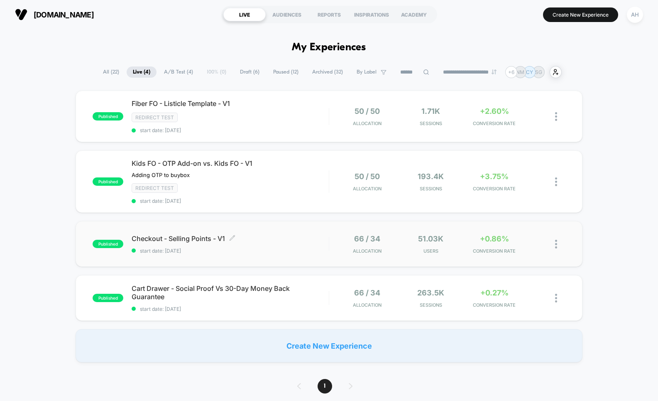
click at [281, 238] on span "Checkout - Selling Points - V1 Click to edit experience details" at bounding box center [230, 238] width 197 height 8
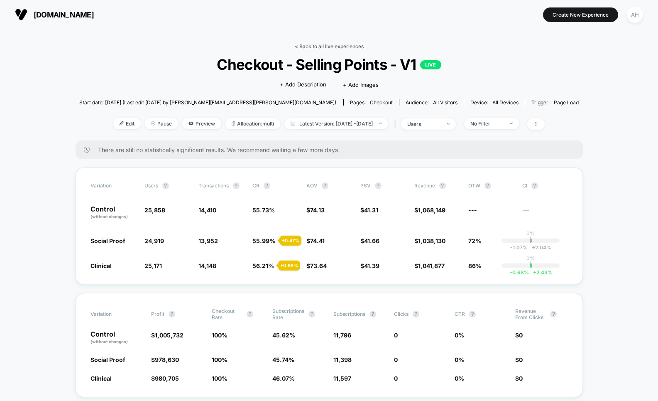
click at [337, 46] on link "< Back to all live experiences" at bounding box center [329, 46] width 69 height 6
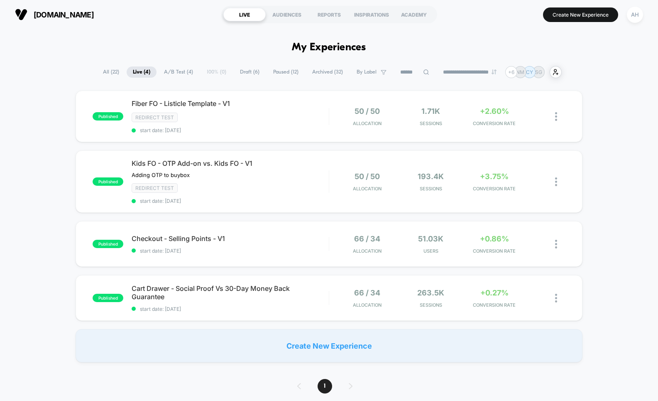
click at [616, 184] on div "published Fiber FO - Listicle Template - V1 Redirect Test start date: [DATE] 50…" at bounding box center [329, 227] width 658 height 272
click at [287, 185] on div "Redirect Test" at bounding box center [230, 188] width 197 height 10
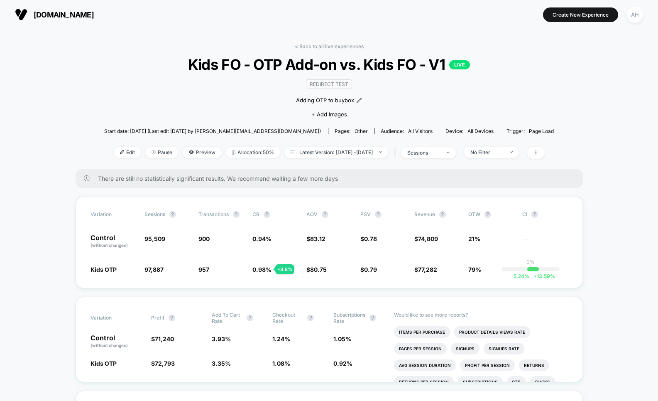
click at [322, 44] on link "< Back to all live experiences" at bounding box center [329, 46] width 69 height 6
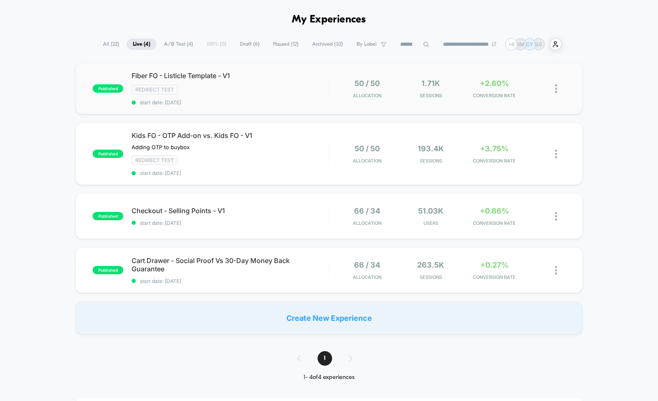
scroll to position [16, 0]
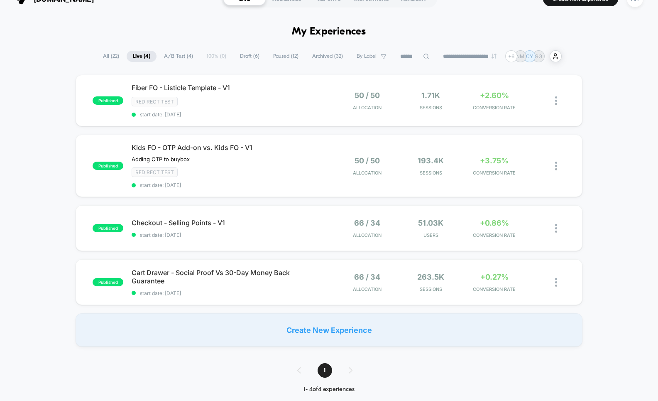
click at [103, 59] on span "All ( 22 )" at bounding box center [111, 56] width 29 height 11
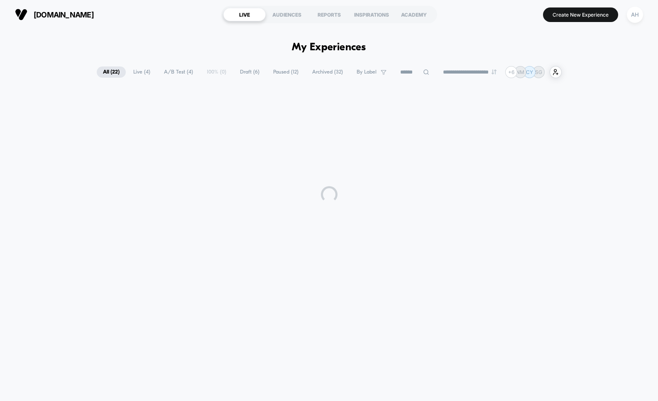
scroll to position [0, 0]
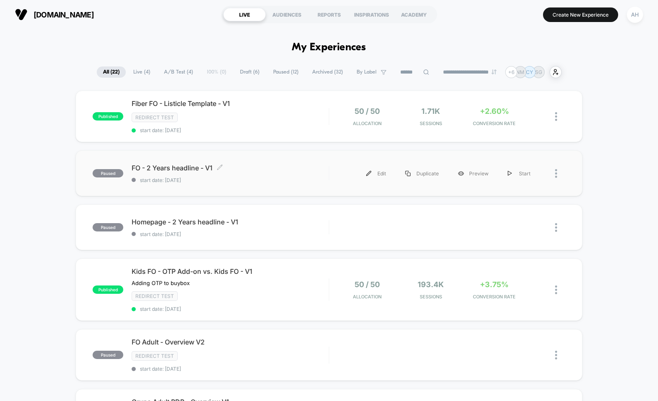
click at [277, 177] on span "start date: [DATE]" at bounding box center [230, 180] width 197 height 6
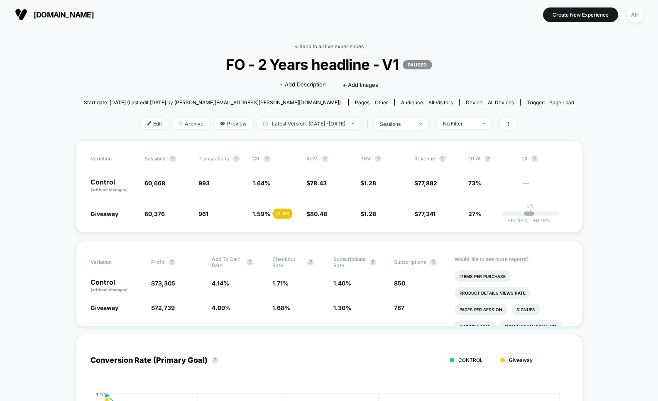
click at [314, 48] on link "< Back to all live experiences" at bounding box center [329, 46] width 69 height 6
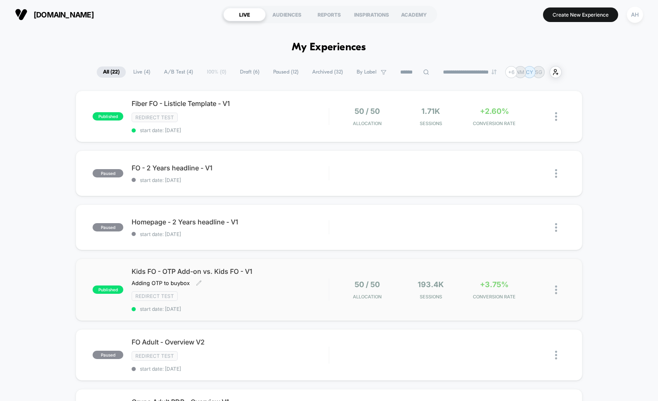
click at [251, 292] on div "Redirect Test" at bounding box center [230, 296] width 197 height 10
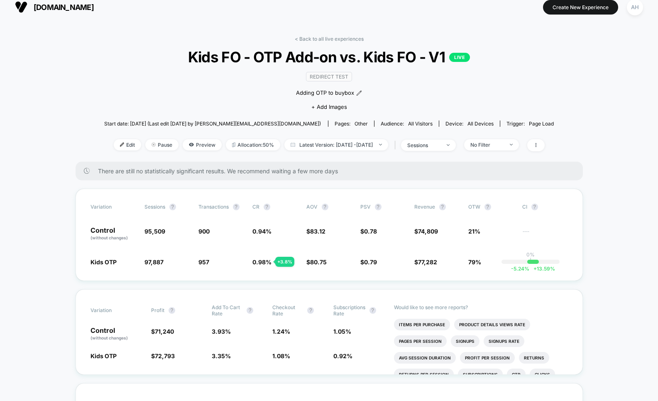
scroll to position [8, 0]
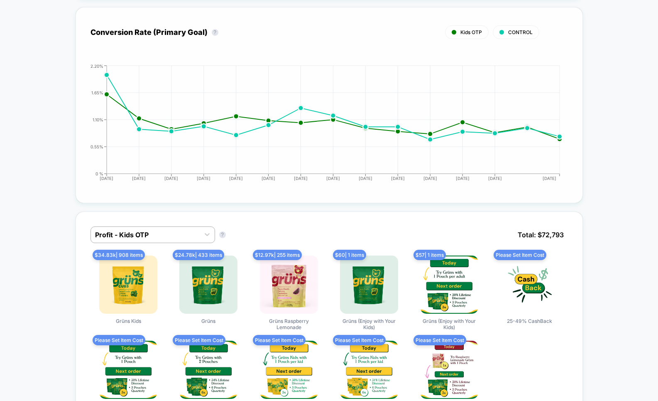
scroll to position [0, 0]
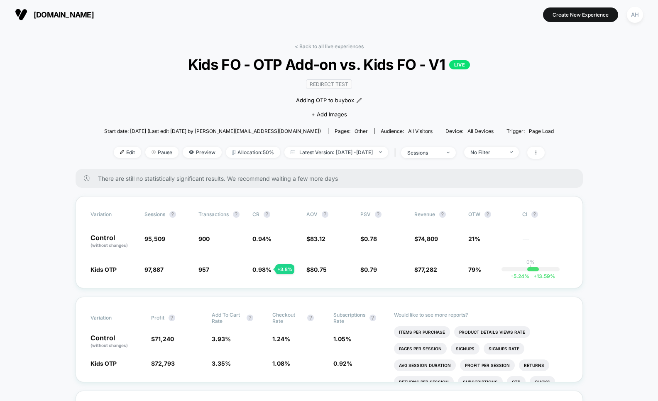
click at [312, 43] on link "< Back to all live experiences" at bounding box center [329, 46] width 69 height 6
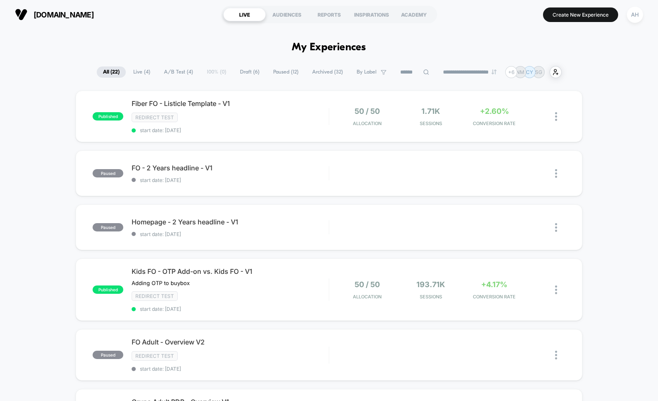
click at [141, 68] on span "Live ( 4 )" at bounding box center [141, 71] width 29 height 11
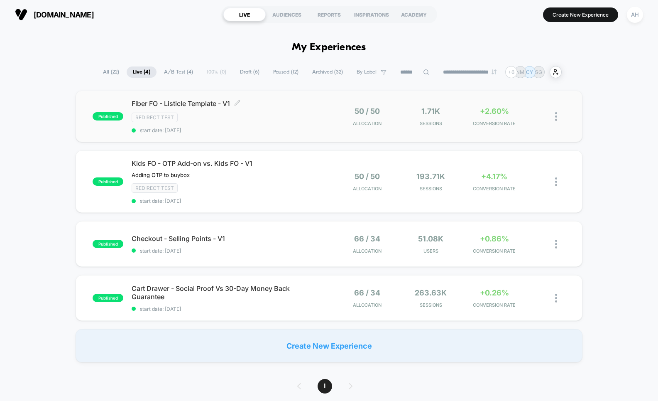
click at [312, 115] on div "Redirect Test" at bounding box center [230, 118] width 197 height 10
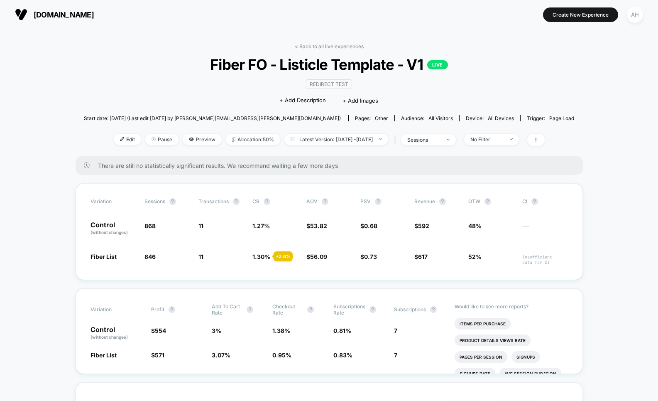
click at [314, 46] on link "< Back to all live experiences" at bounding box center [329, 46] width 69 height 6
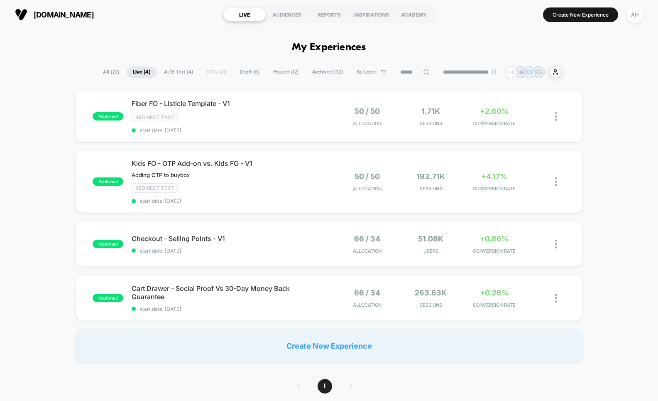
click at [500, 27] on div "[DOMAIN_NAME] LIVE AUDIENCES REPORTS INSPIRATIONS ACADEMY Create New Experience…" at bounding box center [329, 14] width 658 height 29
click at [51, 172] on div "published Fiber FO - Listicle Template - V1 Redirect Test start date: [DATE] 50…" at bounding box center [329, 227] width 658 height 272
click at [288, 243] on div "Checkout - Selling Points - V1 Click to edit experience details Click to edit e…" at bounding box center [230, 244] width 197 height 20
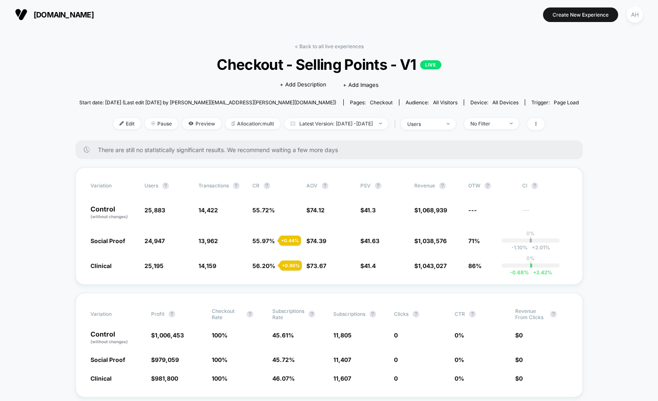
click at [325, 48] on link "< Back to all live experiences" at bounding box center [329, 46] width 69 height 6
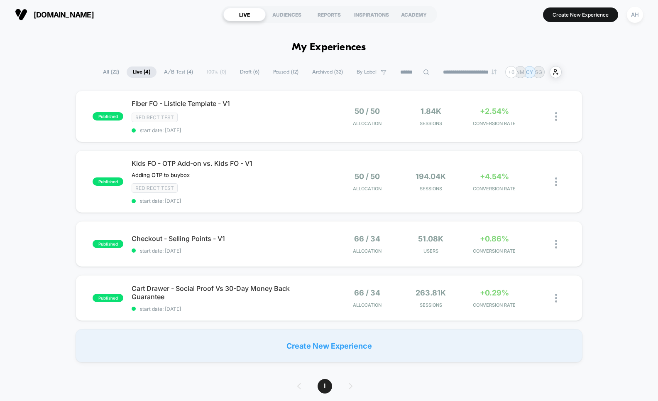
click at [579, 213] on div "published Fiber FO - Listicle Template - V1 Redirect Test start date: [DATE] 50…" at bounding box center [329, 227] width 658 height 272
click at [254, 306] on span "start date: [DATE]" at bounding box center [230, 309] width 197 height 6
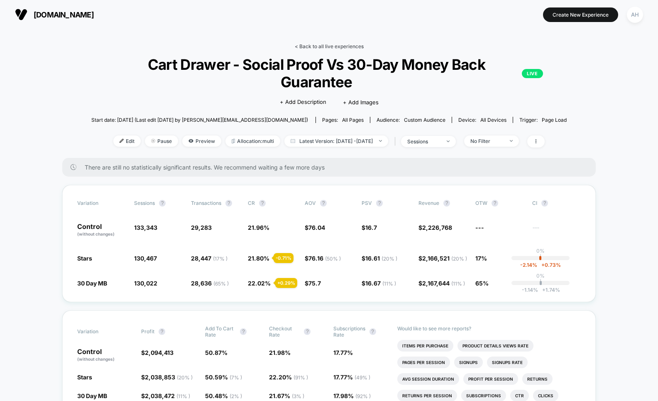
click at [323, 48] on link "< Back to all live experiences" at bounding box center [329, 46] width 69 height 6
